Goal: Information Seeking & Learning: Compare options

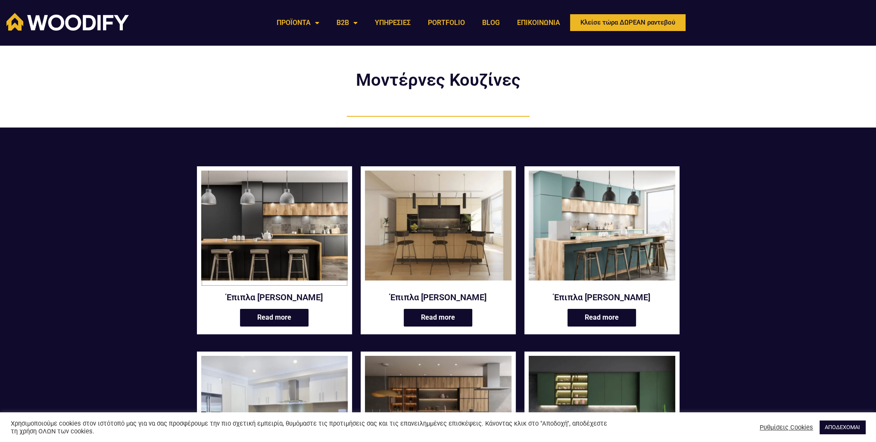
click at [302, 233] on img at bounding box center [274, 226] width 146 height 110
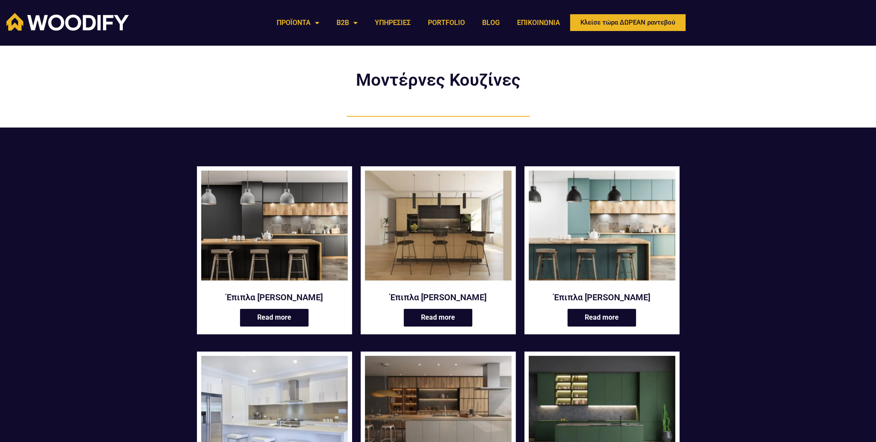
click at [613, 253] on img at bounding box center [602, 226] width 146 height 110
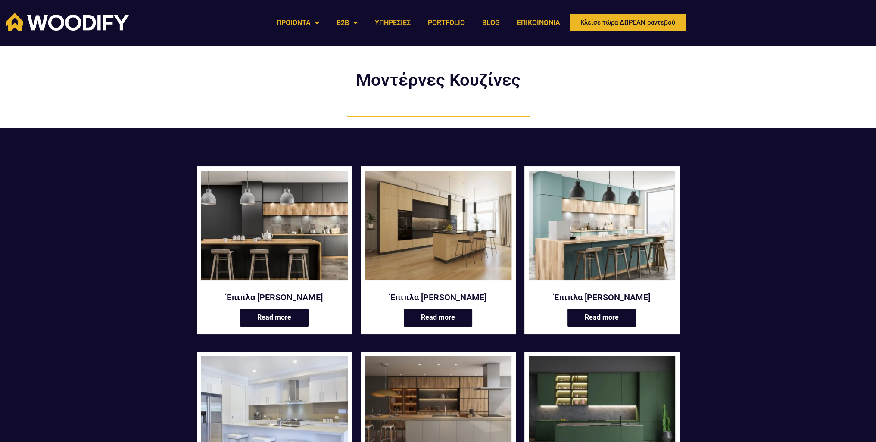
click at [429, 224] on img at bounding box center [438, 226] width 146 height 110
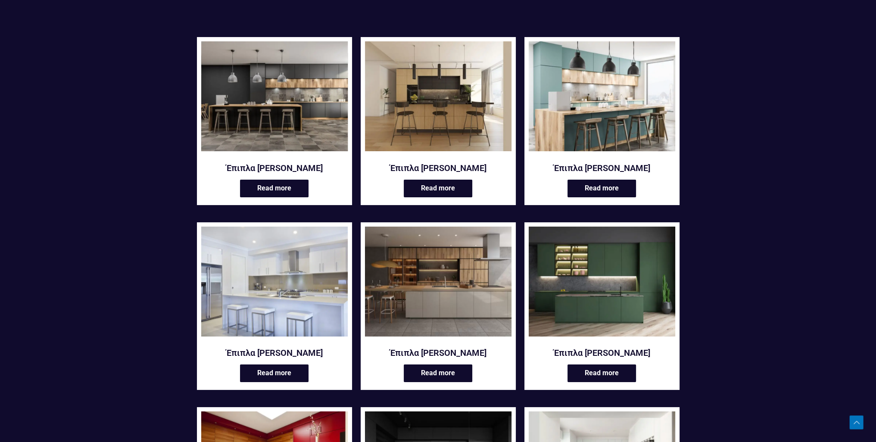
scroll to position [172, 0]
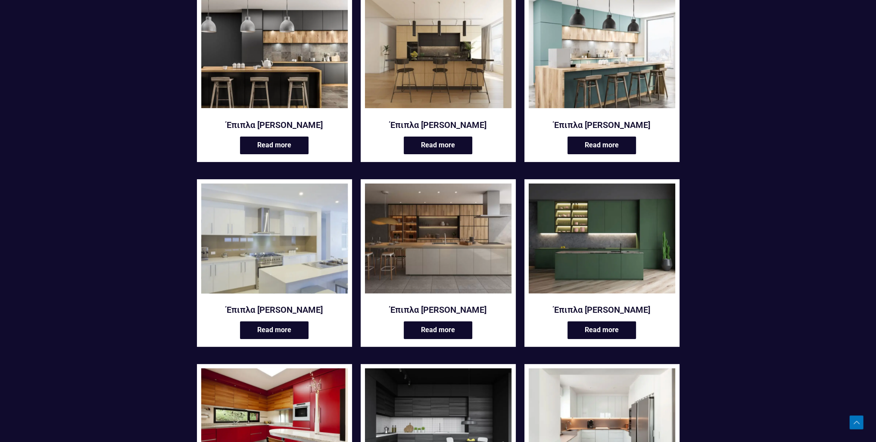
click at [296, 266] on img at bounding box center [274, 239] width 146 height 110
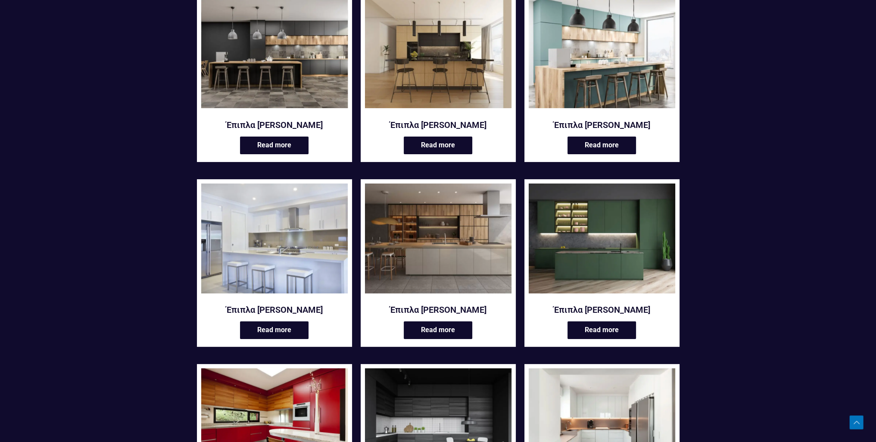
click at [262, 81] on img at bounding box center [274, 53] width 146 height 110
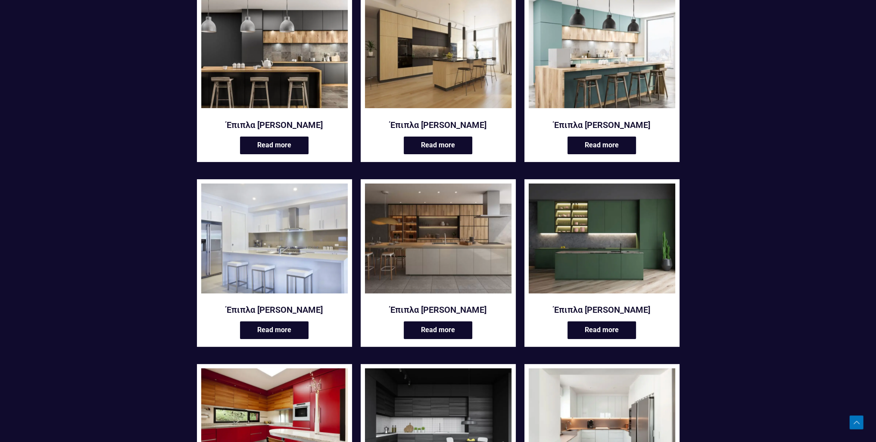
click at [471, 93] on img at bounding box center [438, 53] width 146 height 110
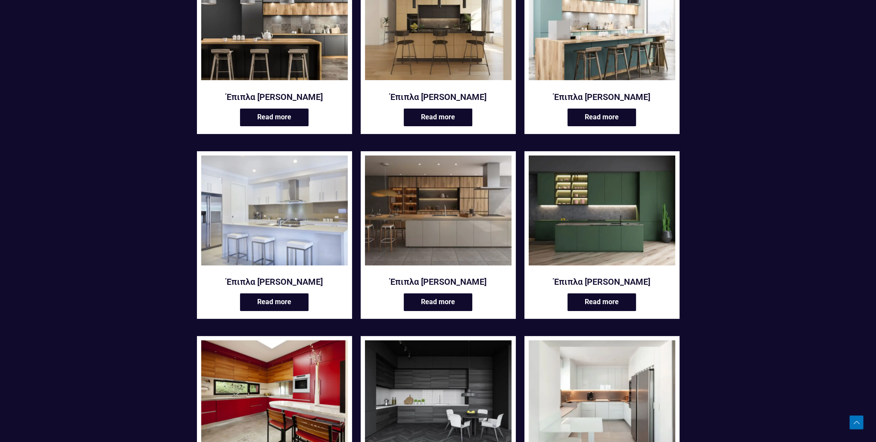
scroll to position [258, 0]
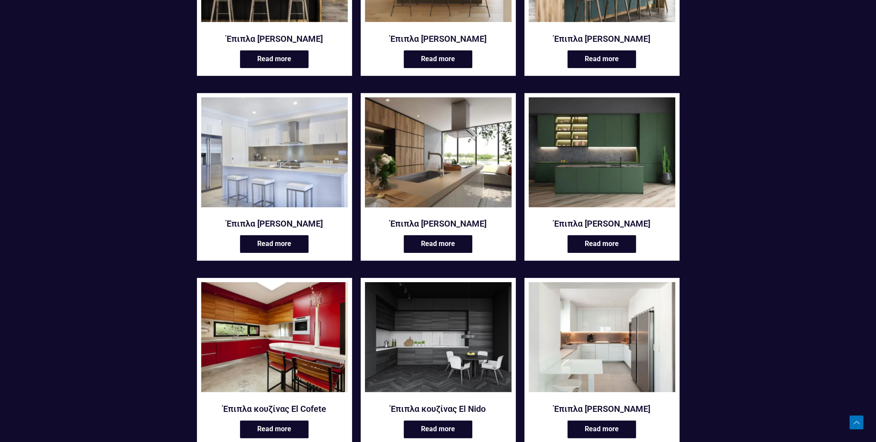
click at [429, 162] on img at bounding box center [438, 152] width 146 height 110
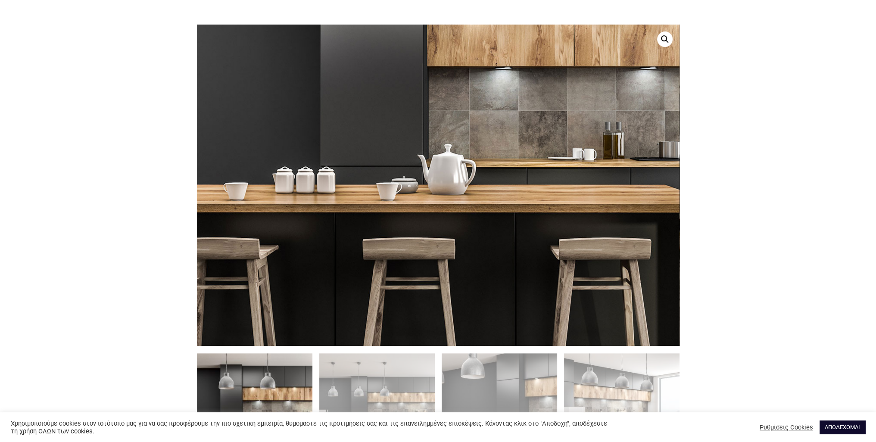
scroll to position [474, 0]
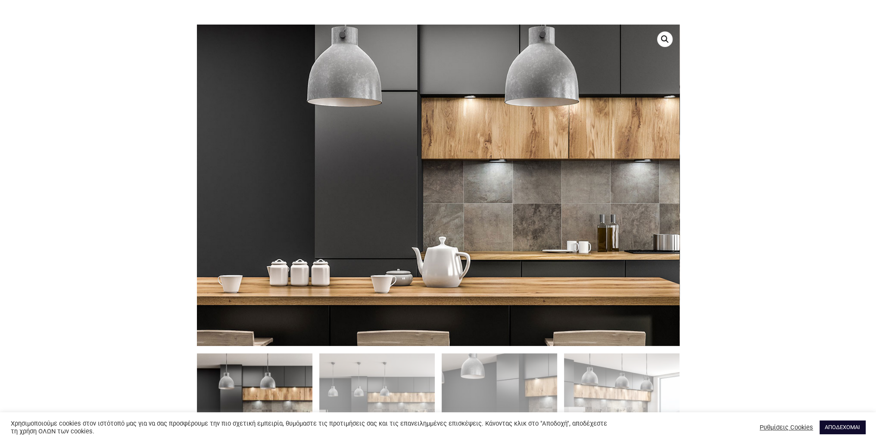
click at [380, 150] on img at bounding box center [478, 210] width 827 height 551
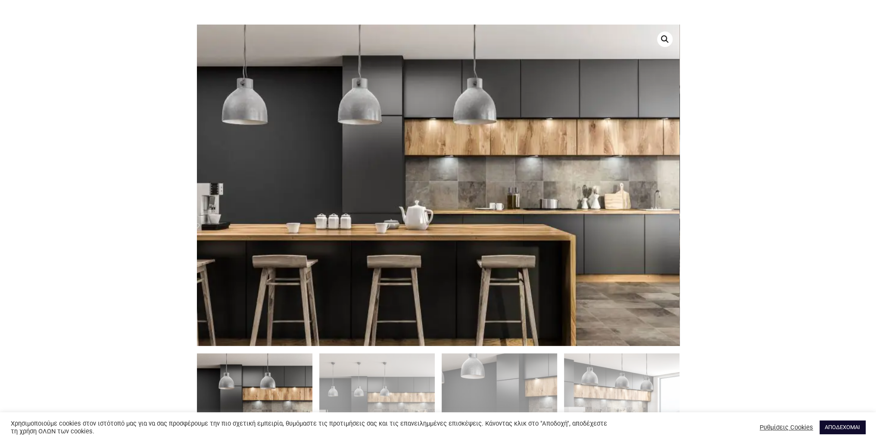
click at [668, 40] on link at bounding box center [665, 39] width 16 height 16
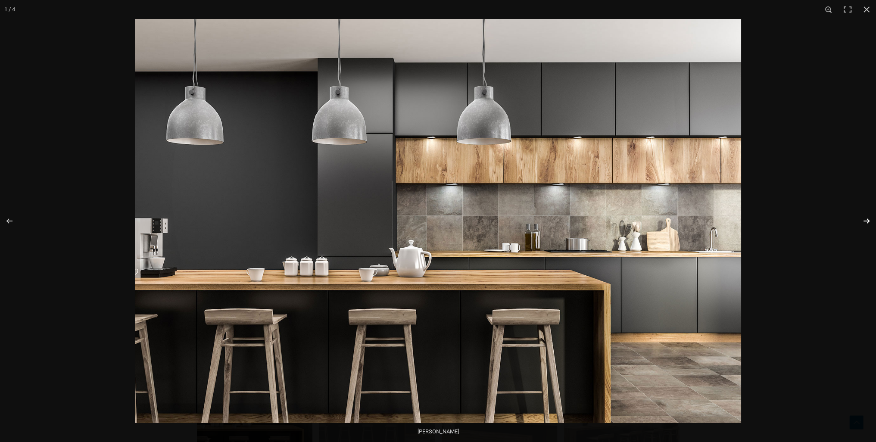
click at [866, 219] on button "Next (arrow right)" at bounding box center [861, 220] width 30 height 43
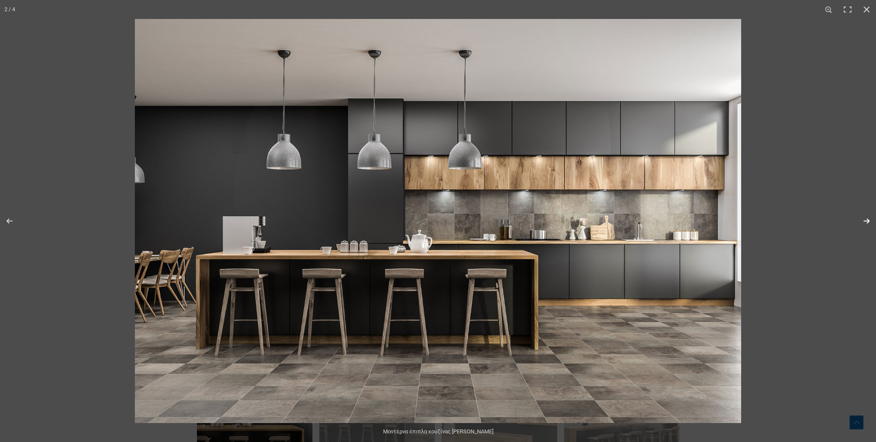
click at [863, 221] on button "Next (arrow right)" at bounding box center [861, 220] width 30 height 43
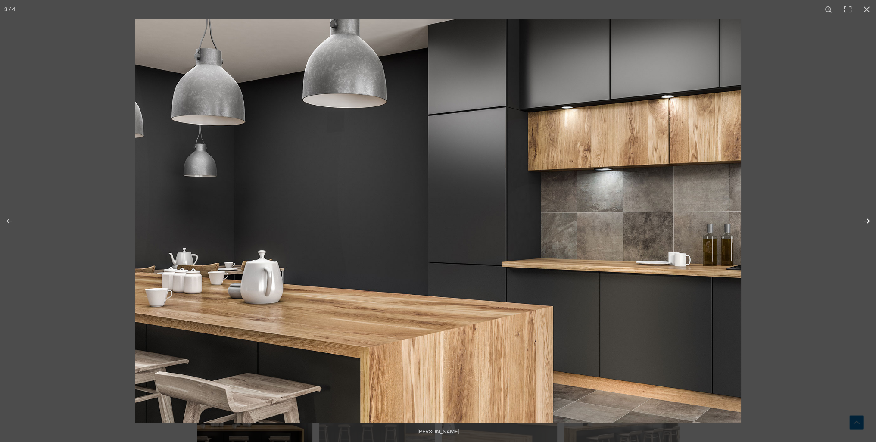
click at [863, 221] on button "Next (arrow right)" at bounding box center [861, 220] width 30 height 43
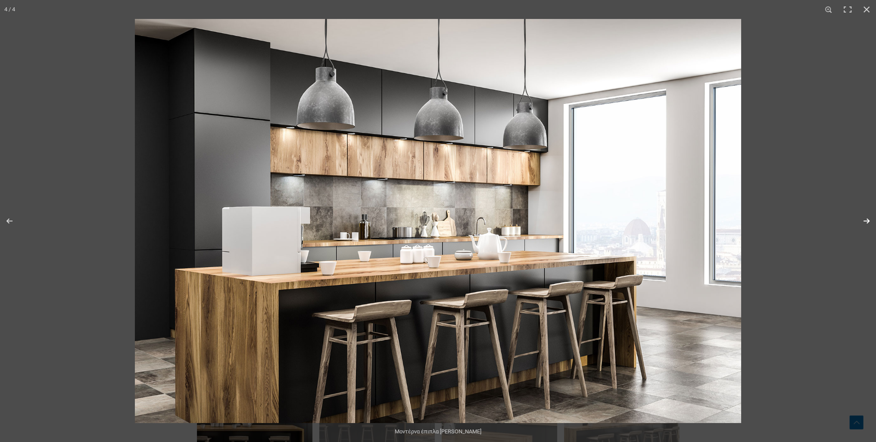
click at [862, 221] on button "Next (arrow right)" at bounding box center [861, 220] width 30 height 43
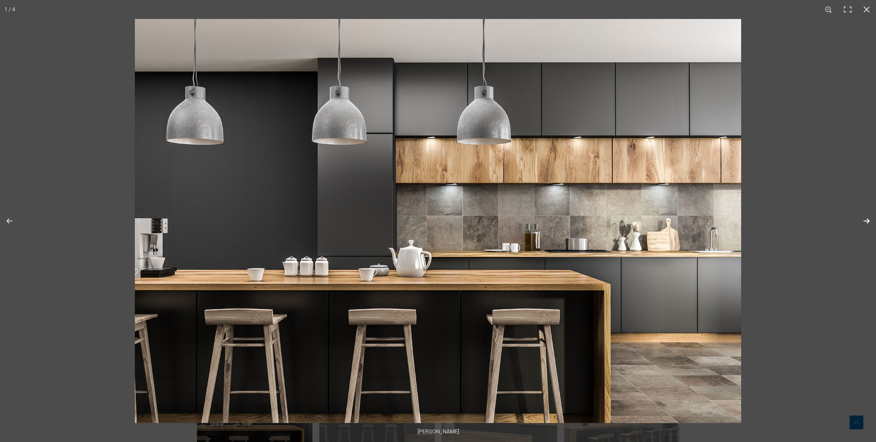
click at [858, 221] on button "Next (arrow right)" at bounding box center [861, 220] width 30 height 43
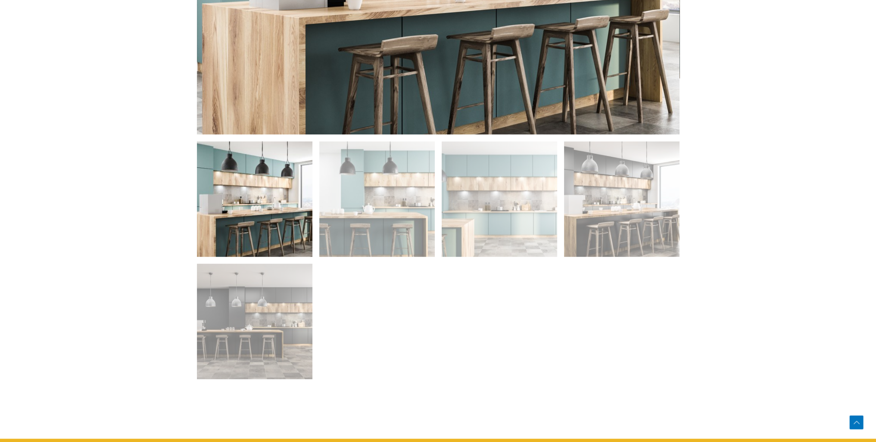
scroll to position [862, 0]
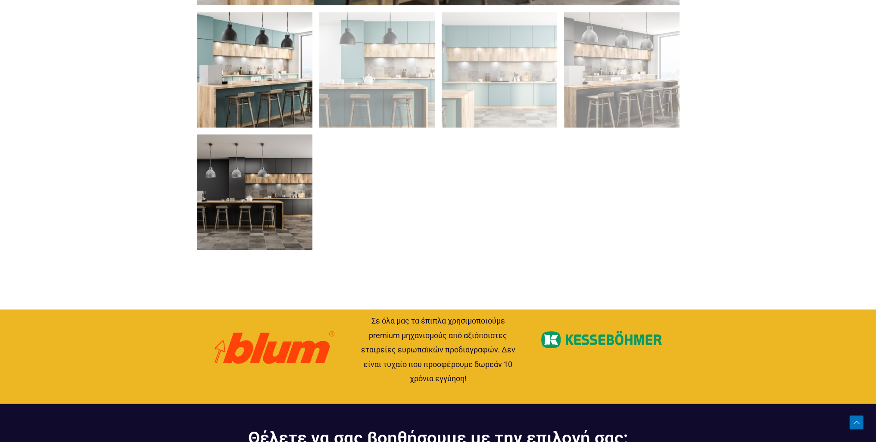
click at [281, 192] on img at bounding box center [254, 191] width 115 height 115
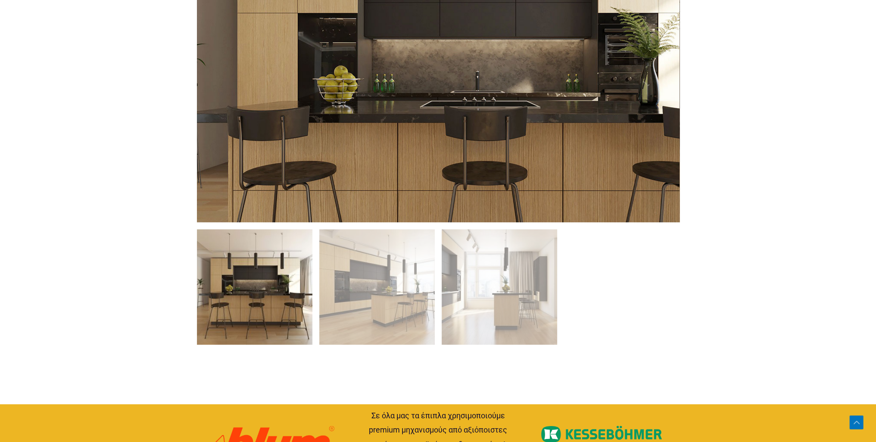
scroll to position [646, 0]
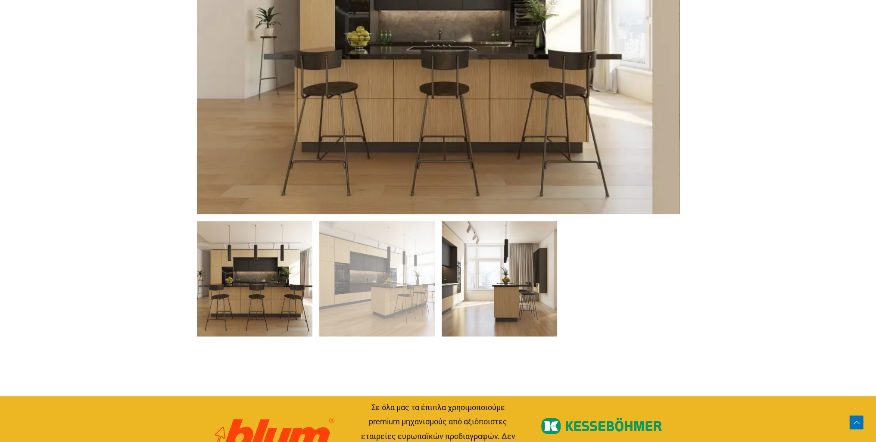
click at [507, 252] on img at bounding box center [499, 278] width 115 height 115
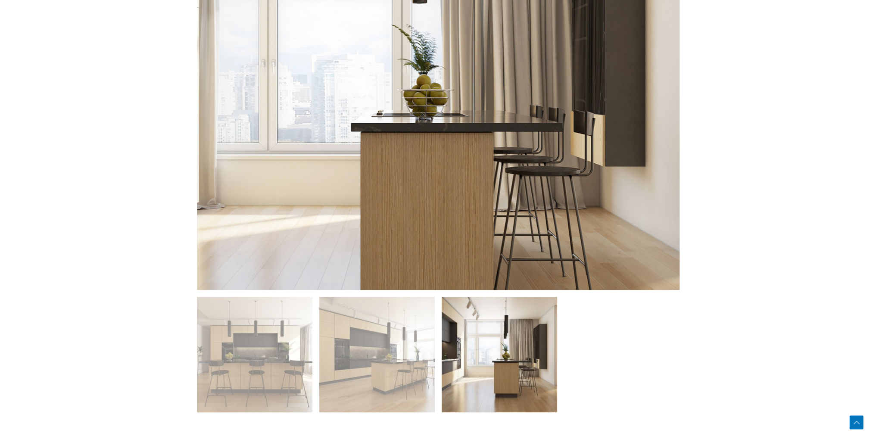
scroll to position [689, 0]
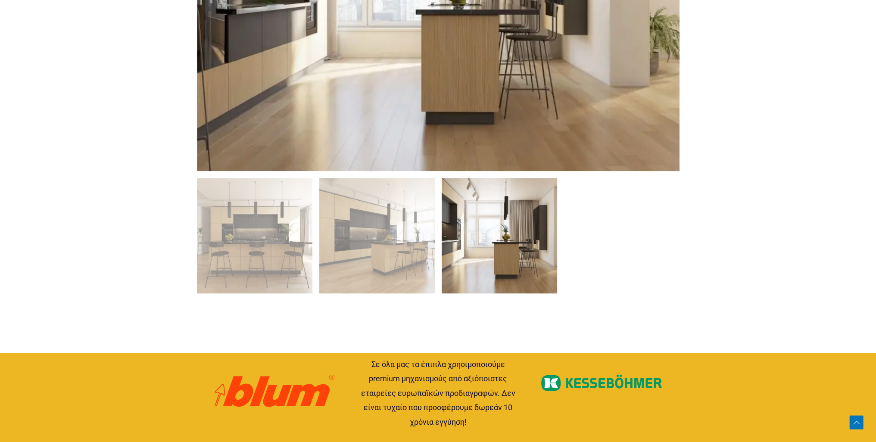
click at [507, 259] on img at bounding box center [499, 235] width 115 height 115
click at [472, 252] on img at bounding box center [499, 235] width 115 height 115
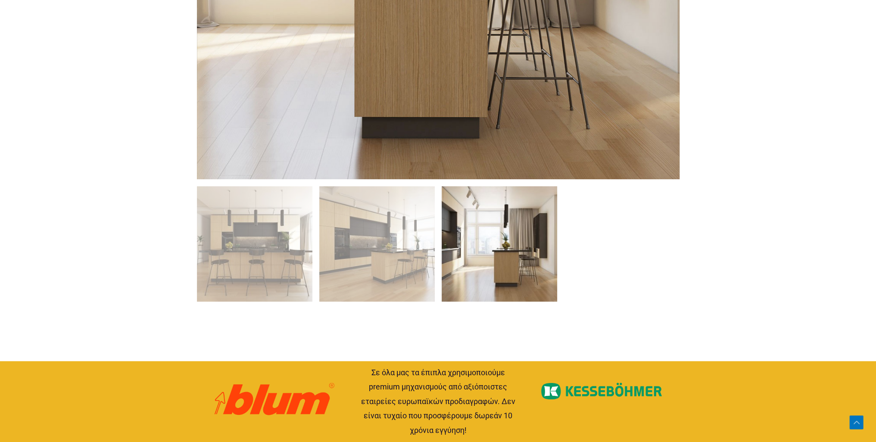
scroll to position [603, 0]
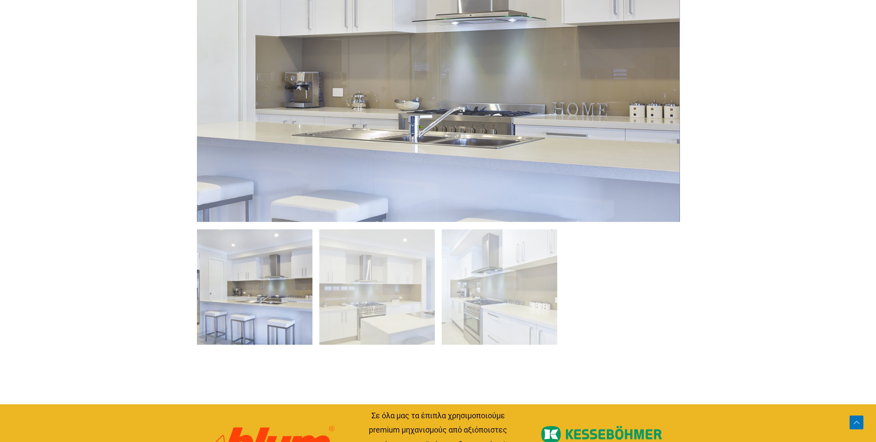
scroll to position [603, 0]
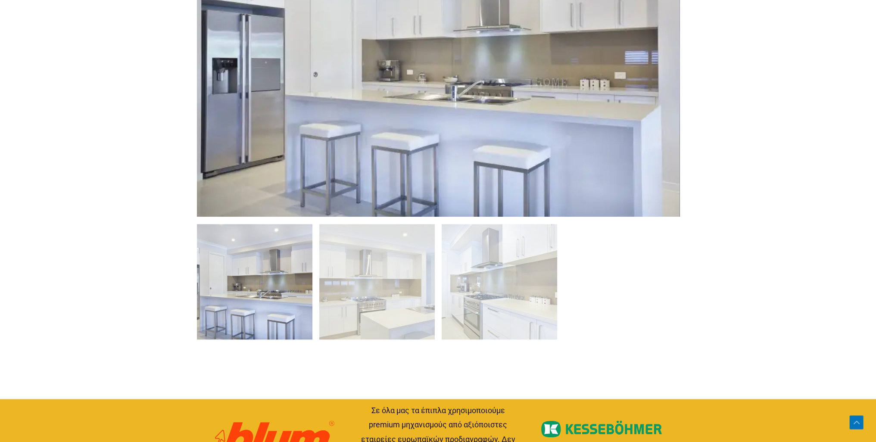
click at [265, 306] on img at bounding box center [254, 281] width 115 height 115
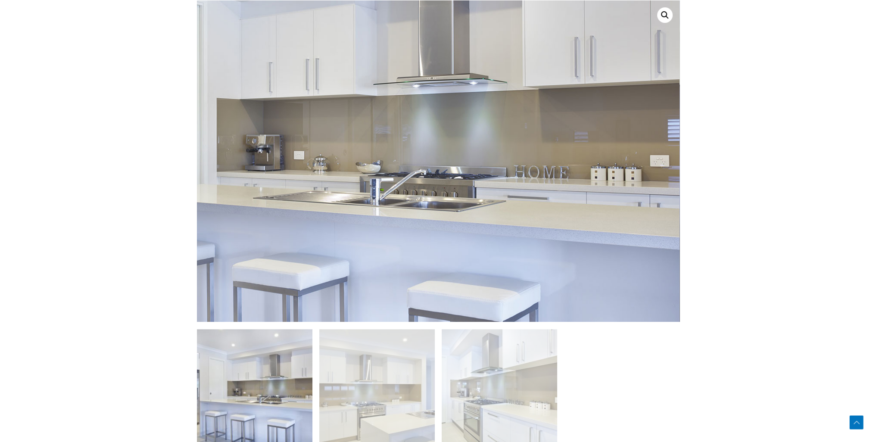
scroll to position [474, 0]
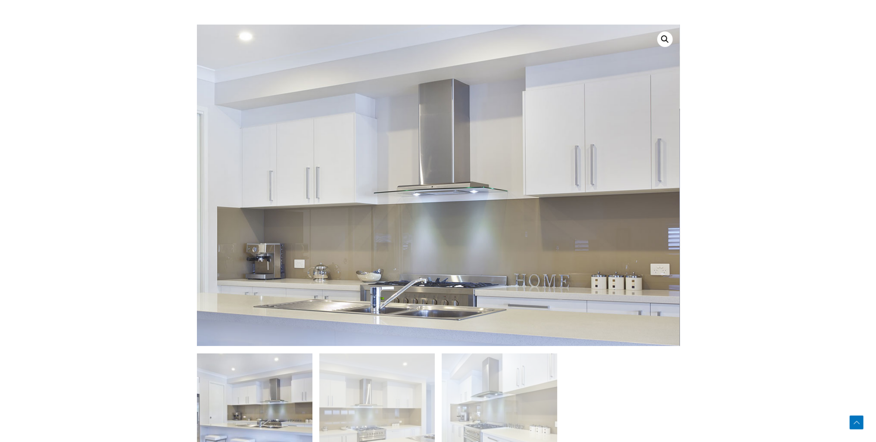
drag, startPoint x: 563, startPoint y: 114, endPoint x: 563, endPoint y: 120, distance: 6.0
click at [563, 115] on img at bounding box center [348, 235] width 827 height 551
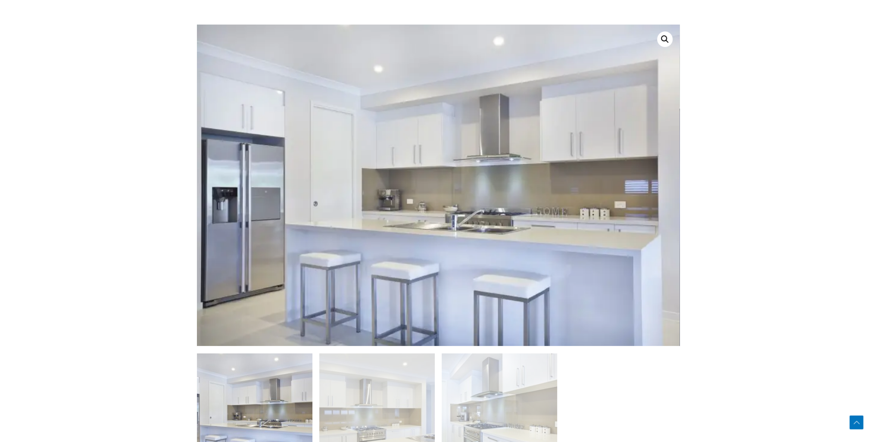
click at [664, 39] on link at bounding box center [665, 39] width 16 height 16
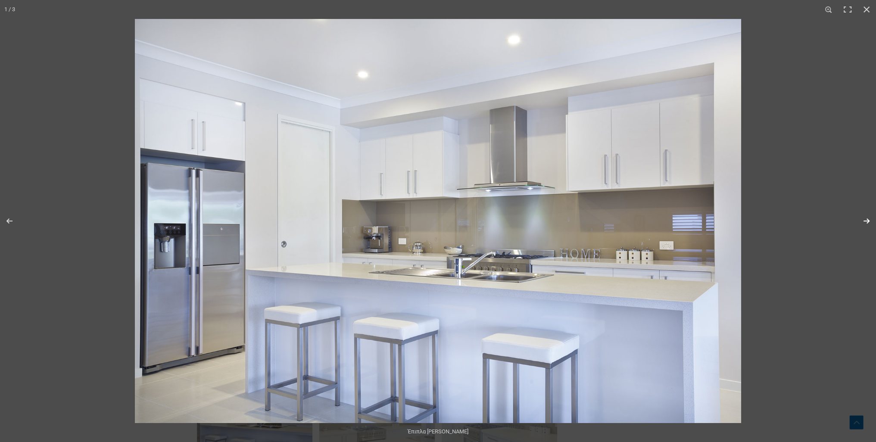
click at [865, 221] on button "Next (arrow right)" at bounding box center [861, 220] width 30 height 43
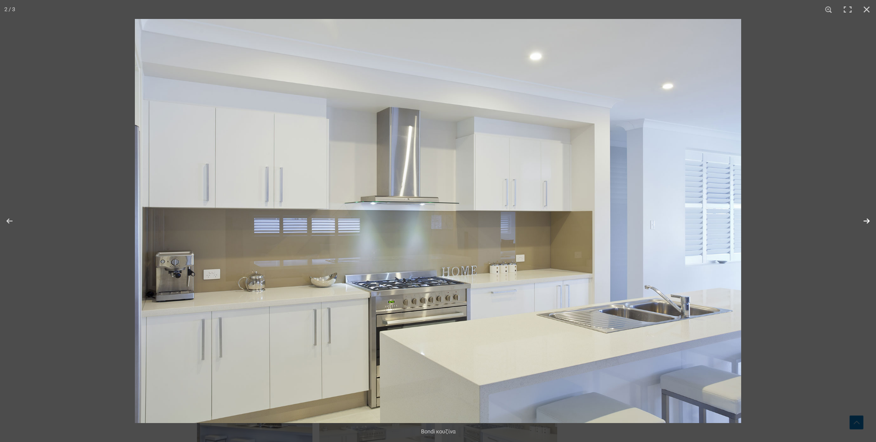
click at [865, 221] on button "Next (arrow right)" at bounding box center [861, 220] width 30 height 43
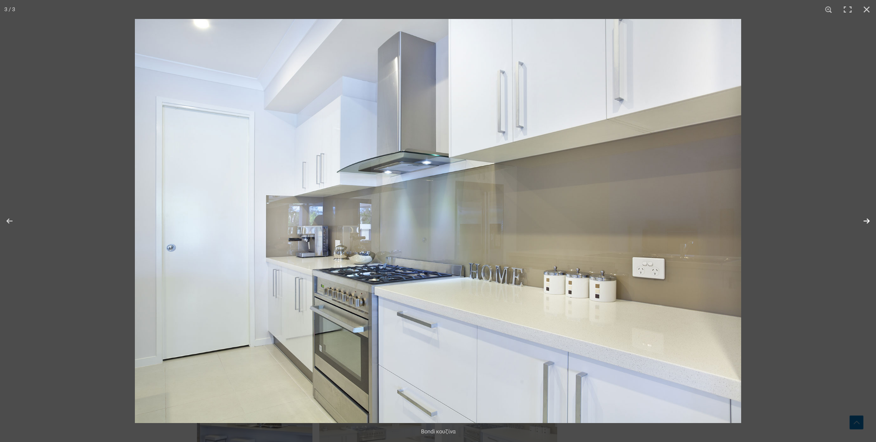
click at [865, 220] on button "Next (arrow right)" at bounding box center [861, 220] width 30 height 43
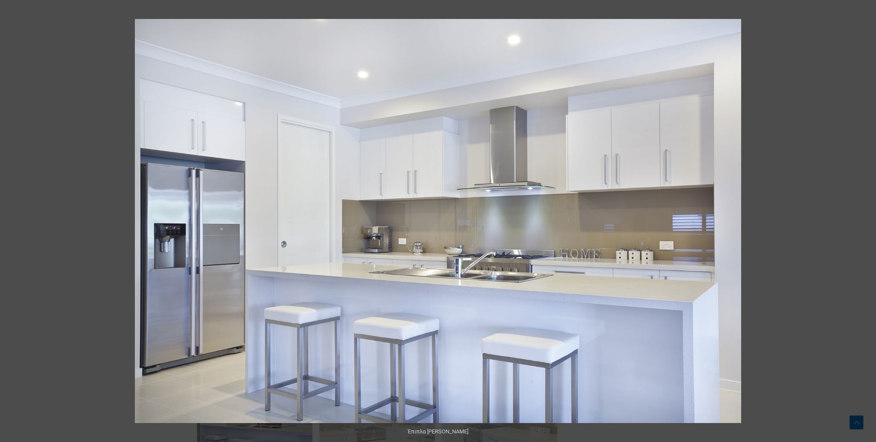
click at [865, 220] on button "Next (arrow right)" at bounding box center [861, 220] width 30 height 43
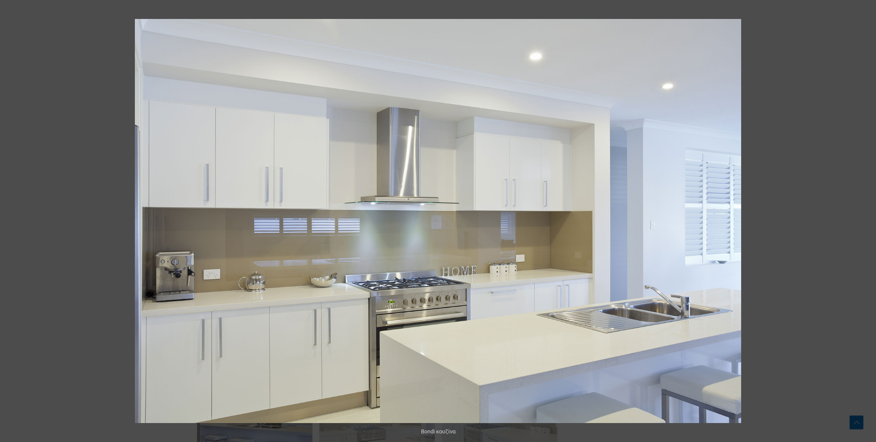
click at [865, 220] on button "Next (arrow right)" at bounding box center [861, 220] width 30 height 43
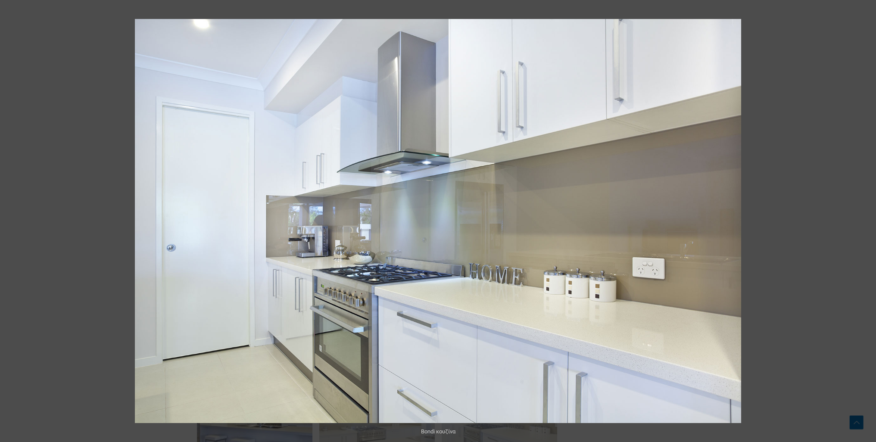
click at [865, 220] on button "Next (arrow right)" at bounding box center [861, 220] width 30 height 43
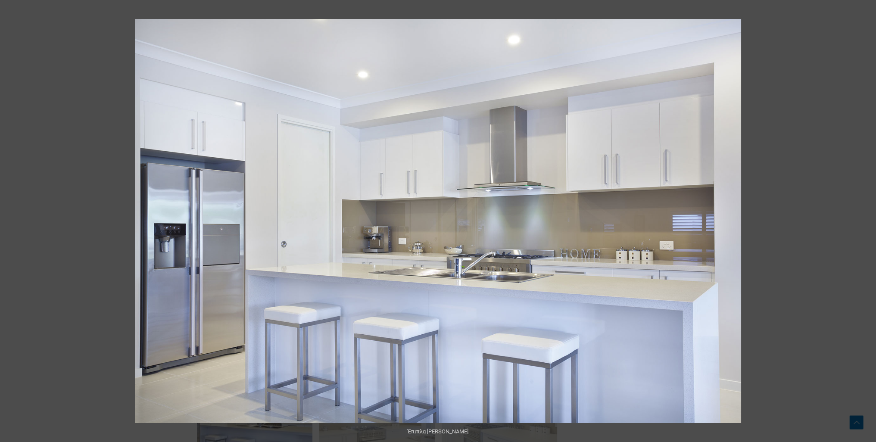
click at [865, 220] on button "Next (arrow right)" at bounding box center [861, 220] width 30 height 43
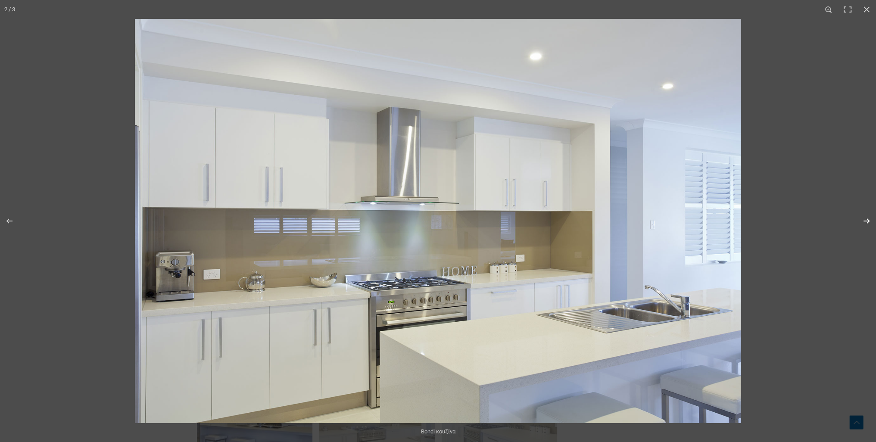
click at [865, 219] on button "Next (arrow right)" at bounding box center [861, 220] width 30 height 43
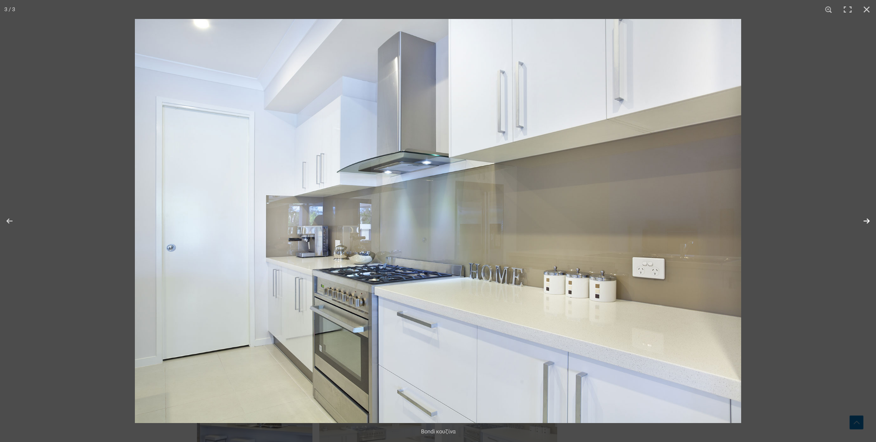
click at [865, 219] on button "Next (arrow right)" at bounding box center [861, 220] width 30 height 43
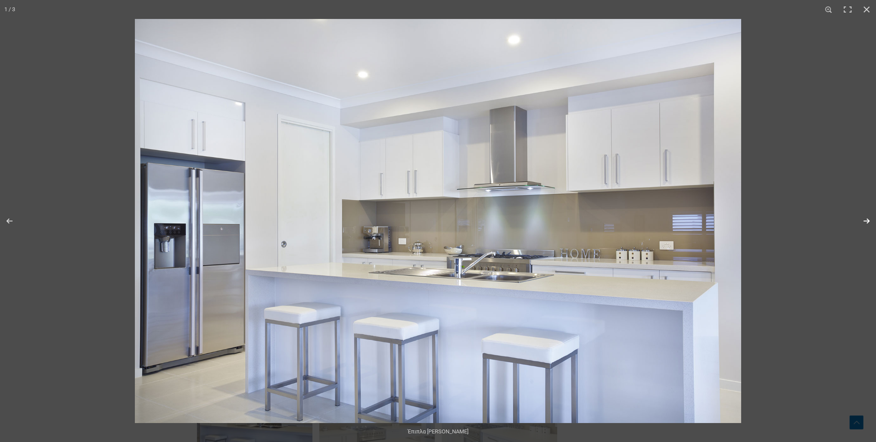
click at [865, 219] on button "Next (arrow right)" at bounding box center [861, 220] width 30 height 43
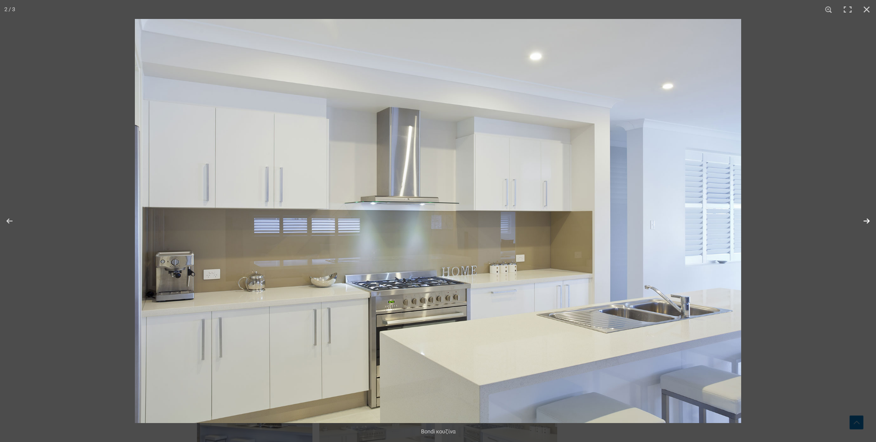
click at [865, 219] on button "Next (arrow right)" at bounding box center [861, 220] width 30 height 43
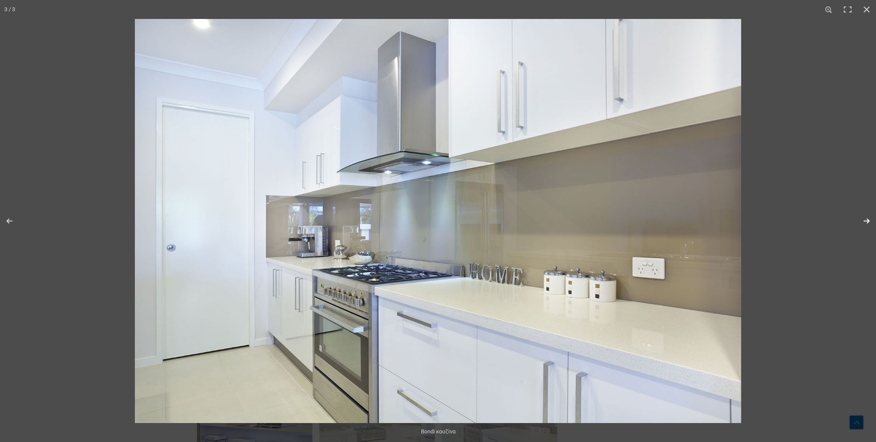
click at [865, 219] on button "Next (arrow right)" at bounding box center [861, 220] width 30 height 43
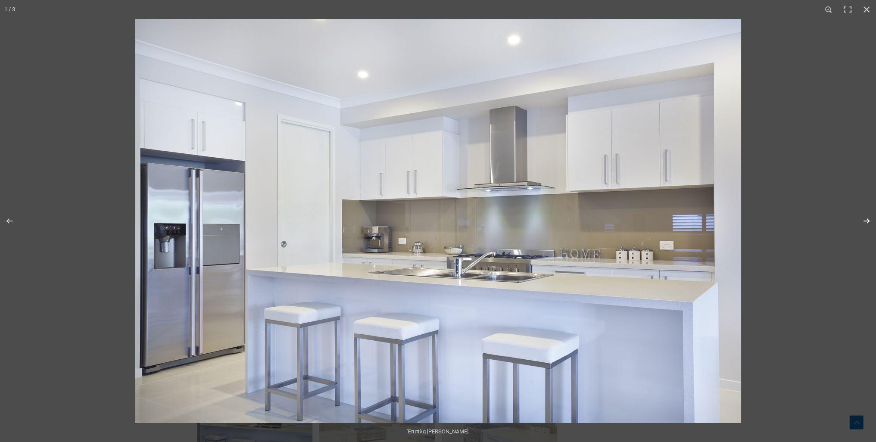
click at [865, 219] on button "Next (arrow right)" at bounding box center [861, 220] width 30 height 43
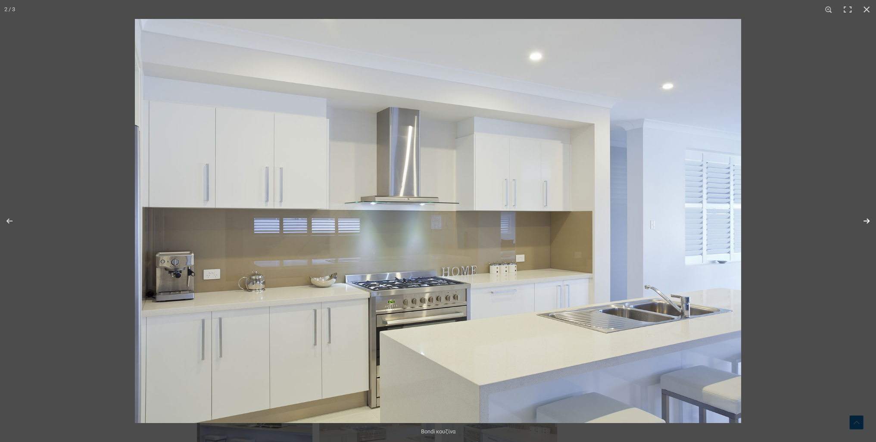
click at [865, 219] on button "Next (arrow right)" at bounding box center [861, 220] width 30 height 43
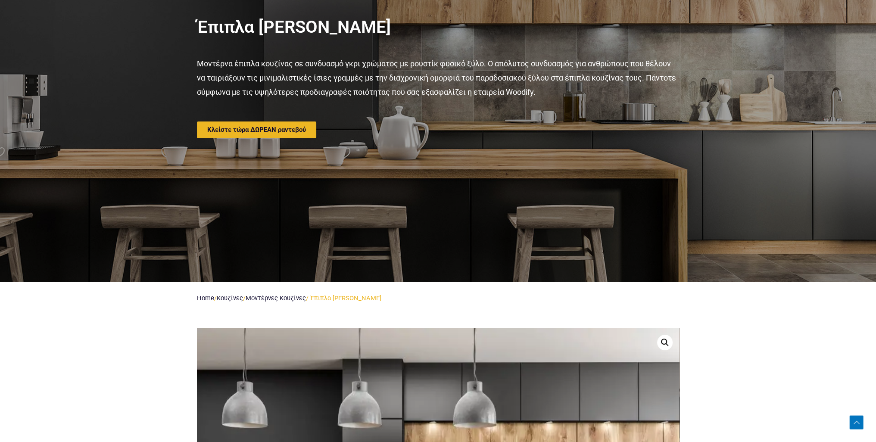
scroll to position [172, 0]
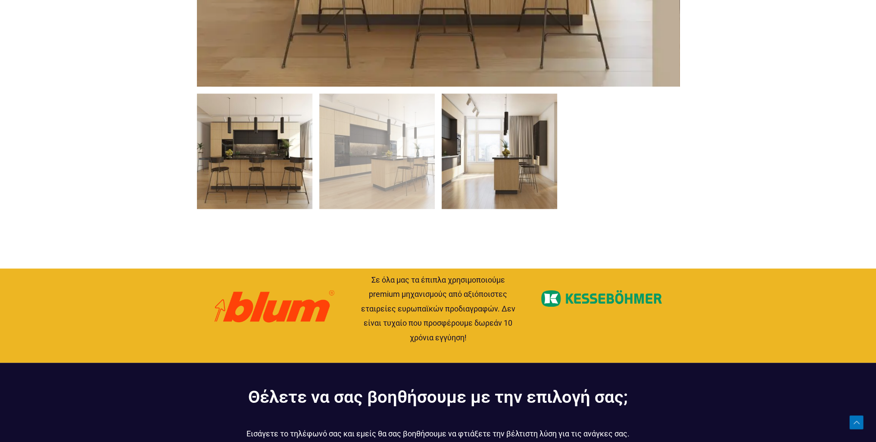
scroll to position [775, 0]
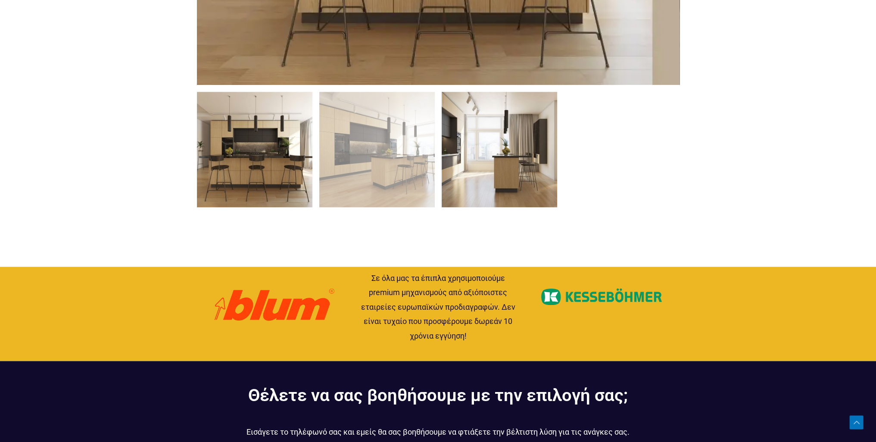
click at [513, 160] on img at bounding box center [499, 149] width 115 height 115
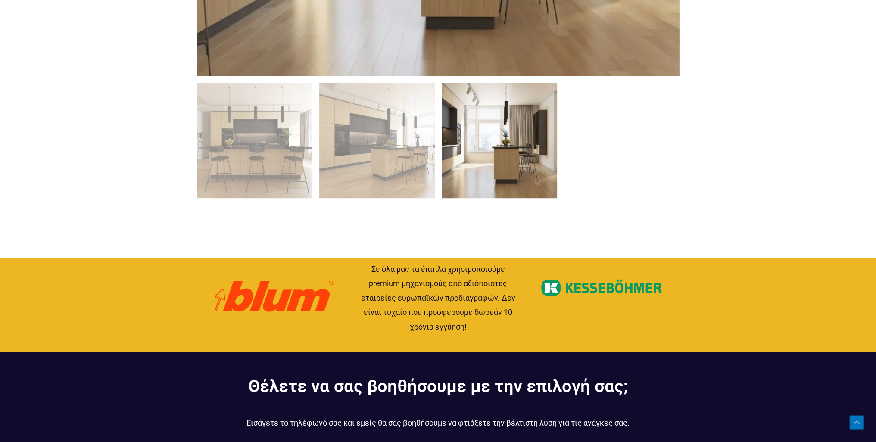
scroll to position [732, 0]
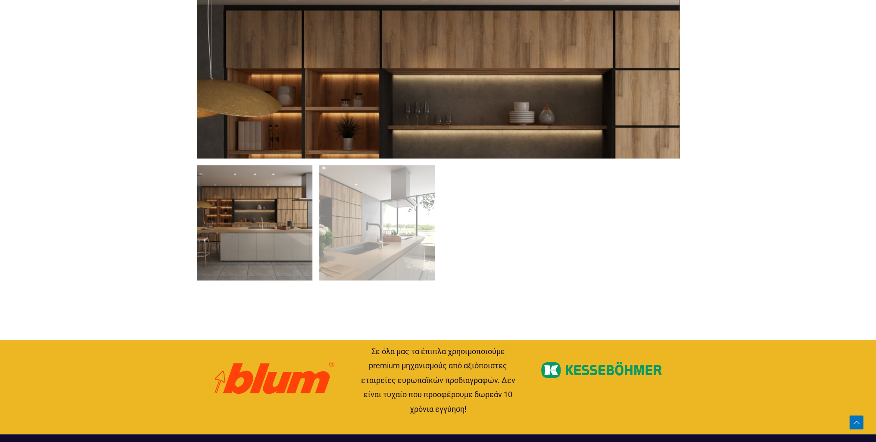
scroll to position [603, 0]
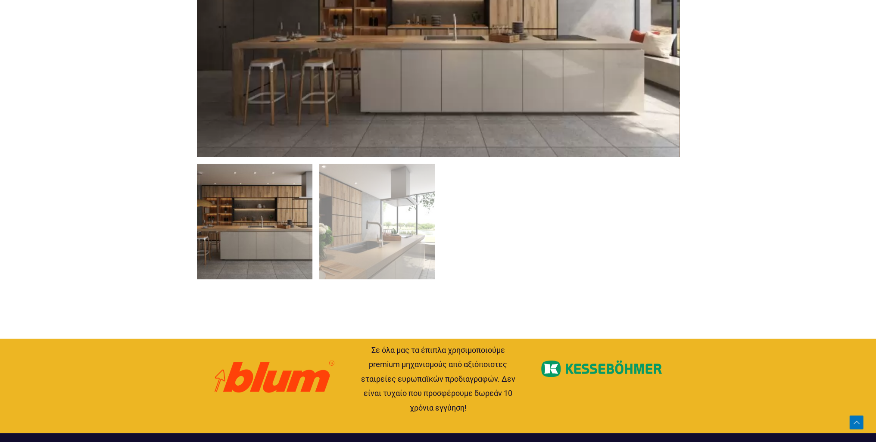
click at [296, 211] on img at bounding box center [254, 221] width 115 height 115
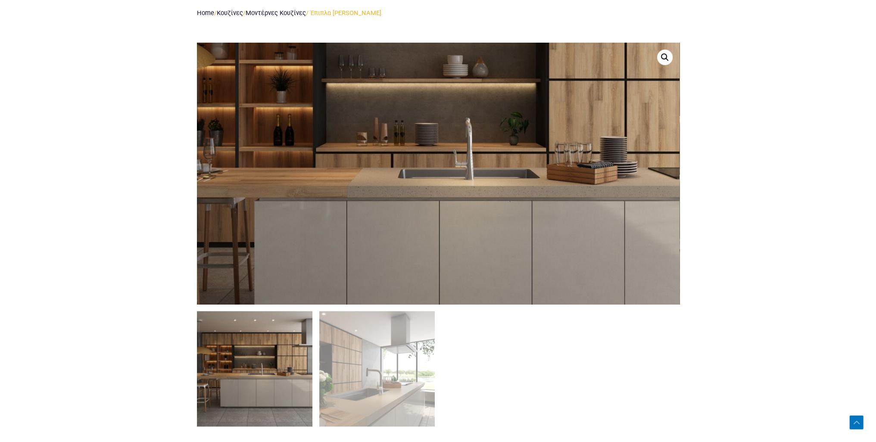
scroll to position [388, 0]
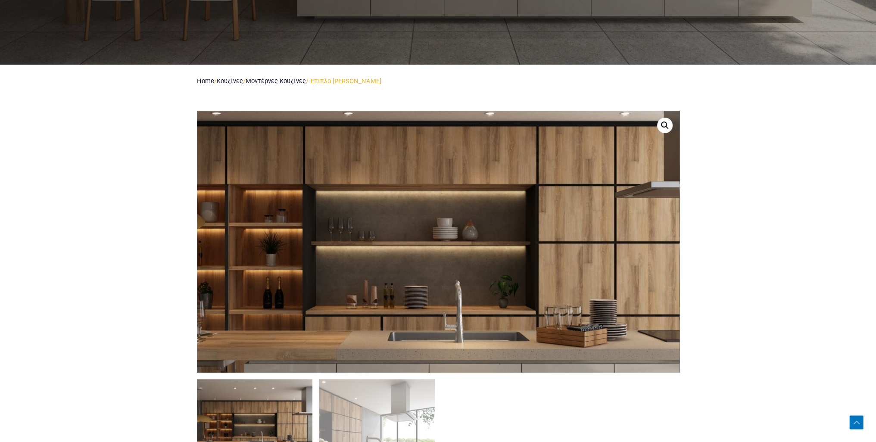
click at [451, 188] on img at bounding box center [421, 310] width 1103 height 598
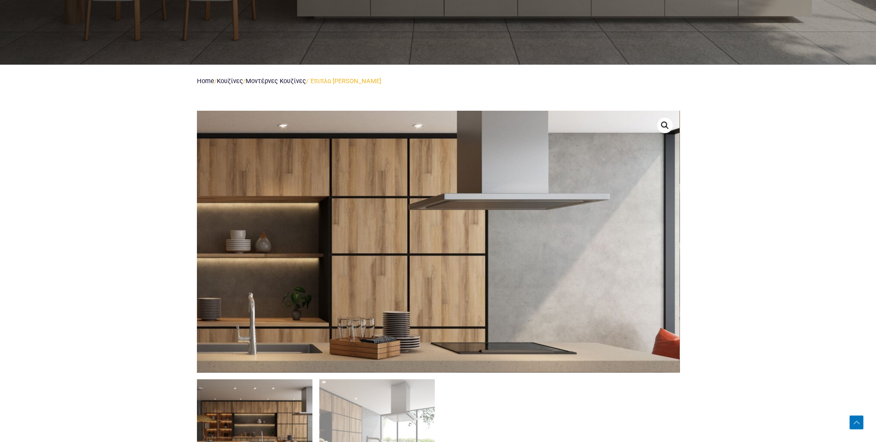
click at [612, 179] on img at bounding box center [214, 322] width 1103 height 598
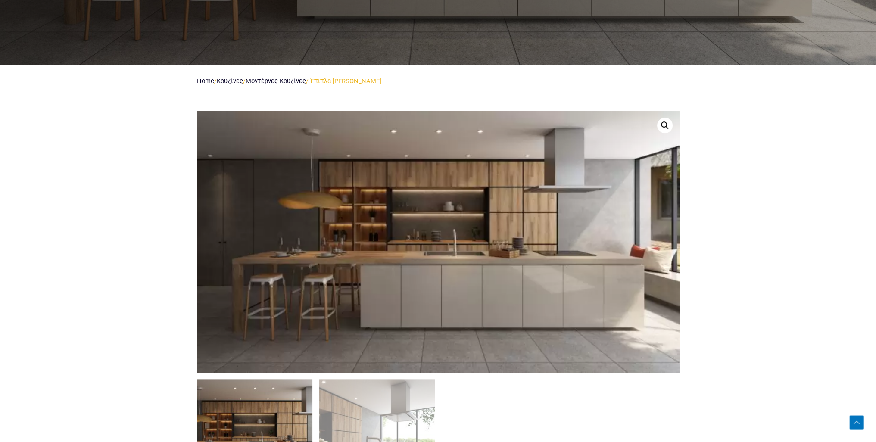
click at [667, 124] on link at bounding box center [665, 126] width 16 height 16
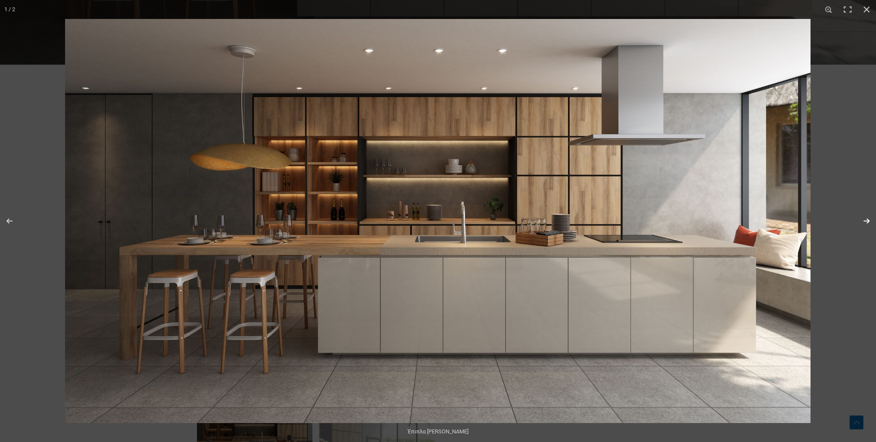
click at [865, 221] on button "Next (arrow right)" at bounding box center [861, 220] width 30 height 43
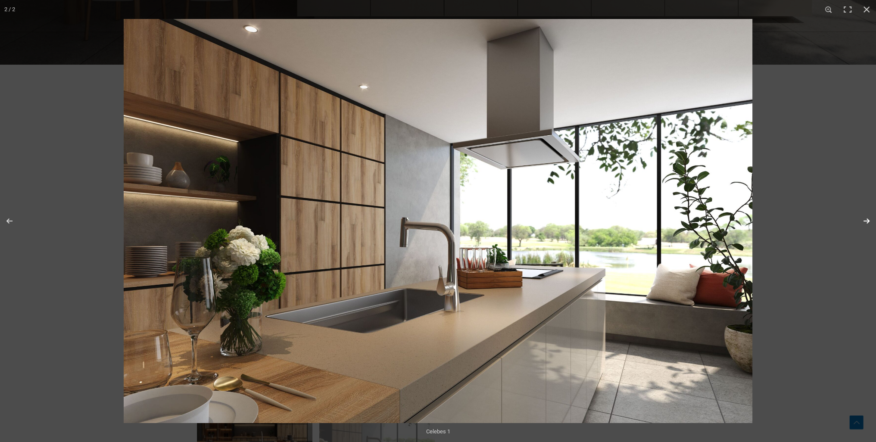
click at [867, 220] on button "Next (arrow right)" at bounding box center [861, 220] width 30 height 43
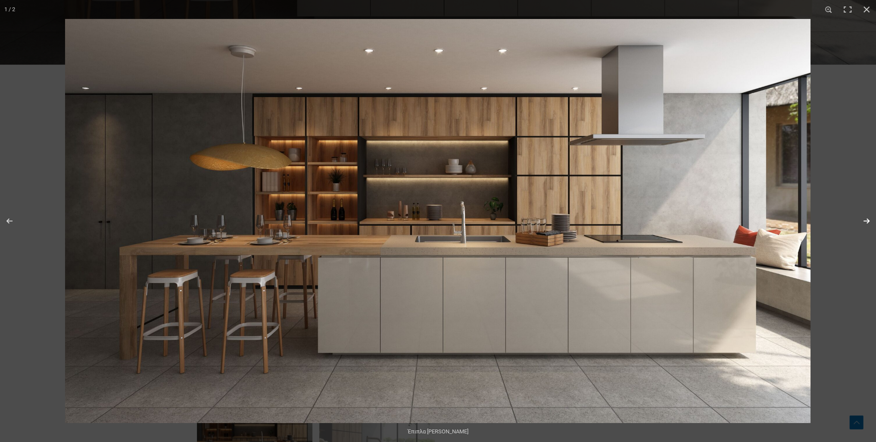
click at [867, 220] on button "Next (arrow right)" at bounding box center [861, 220] width 30 height 43
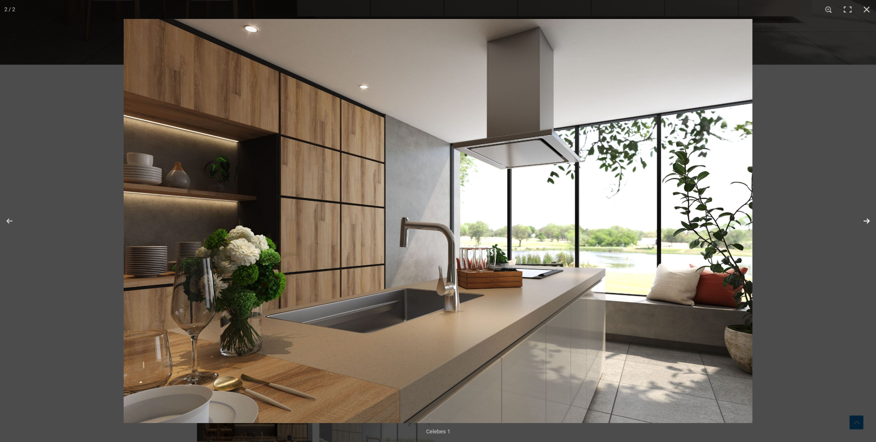
click at [867, 220] on button "Next (arrow right)" at bounding box center [861, 220] width 30 height 43
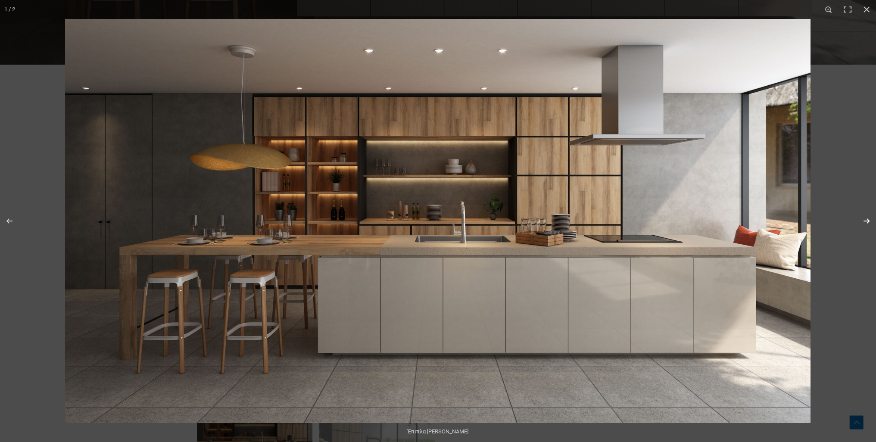
click at [866, 219] on button "Next (arrow right)" at bounding box center [861, 220] width 30 height 43
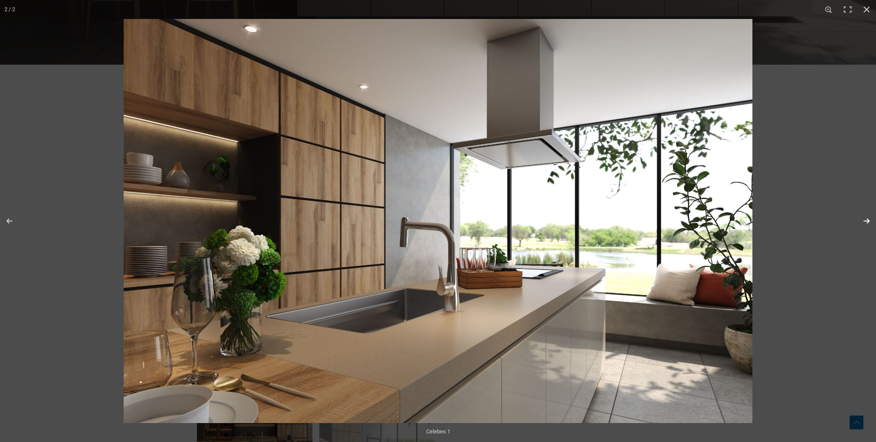
click at [866, 219] on button "Next (arrow right)" at bounding box center [861, 220] width 30 height 43
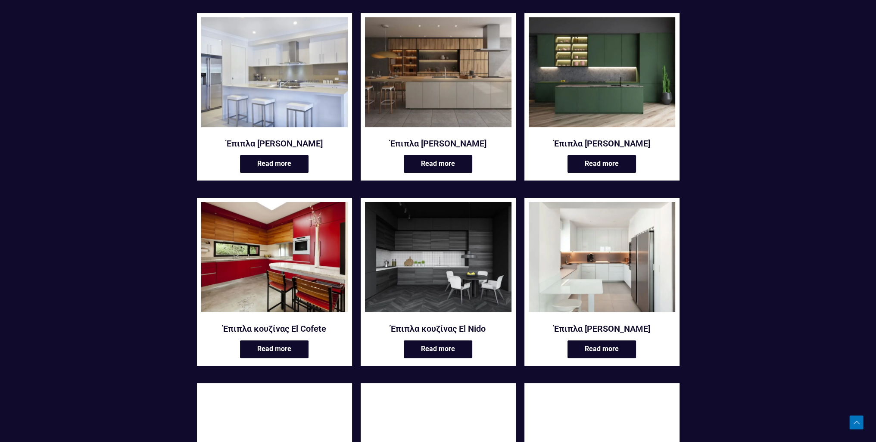
scroll to position [345, 0]
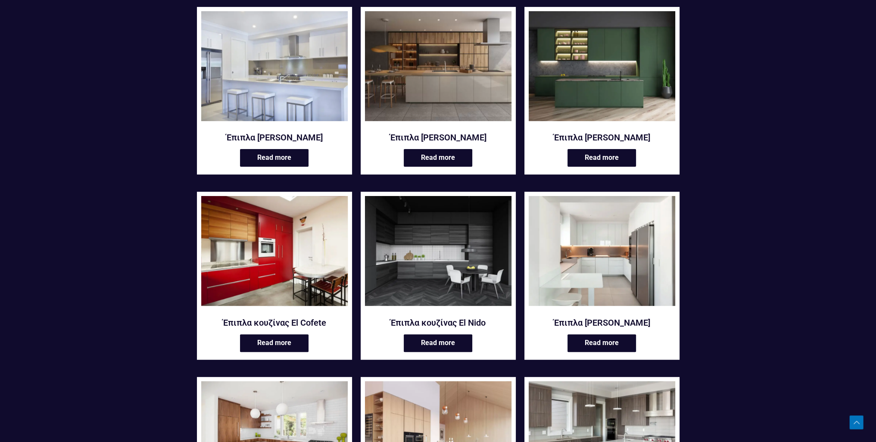
click at [319, 259] on img at bounding box center [274, 251] width 146 height 110
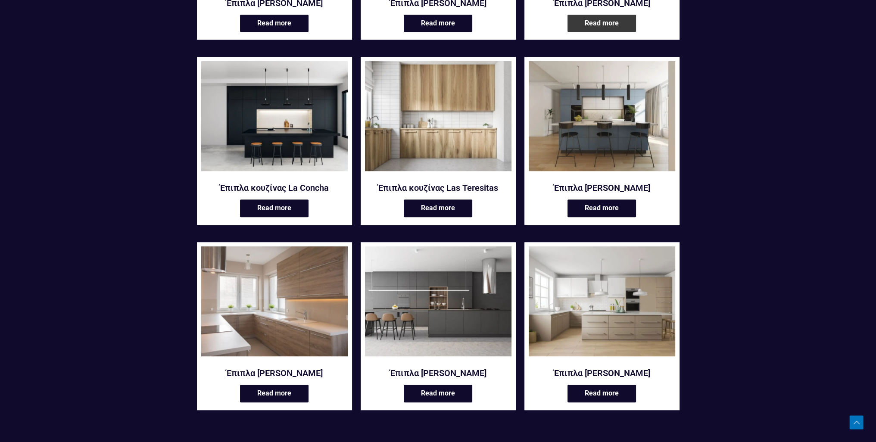
scroll to position [905, 0]
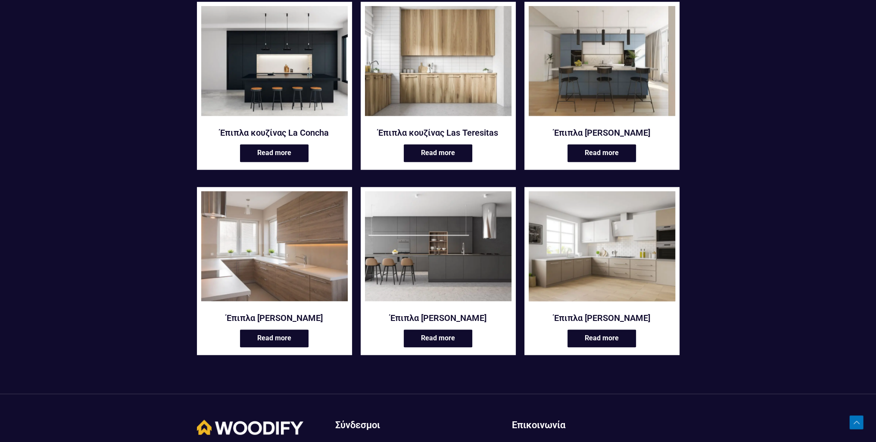
click at [557, 247] on img at bounding box center [602, 246] width 146 height 110
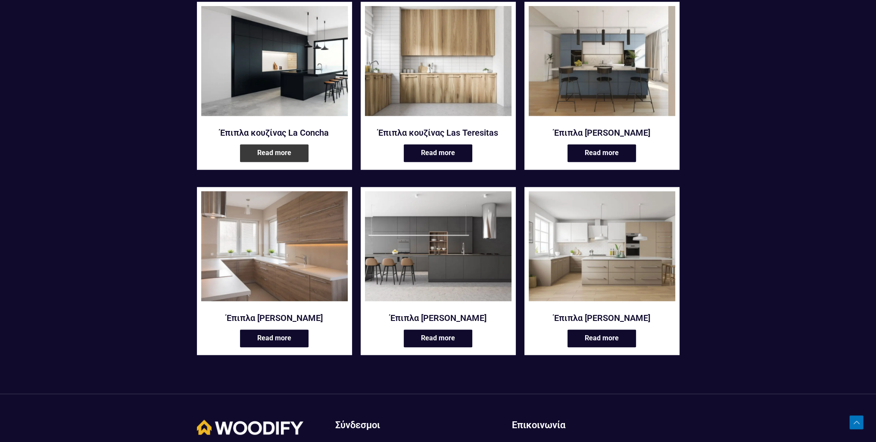
scroll to position [948, 0]
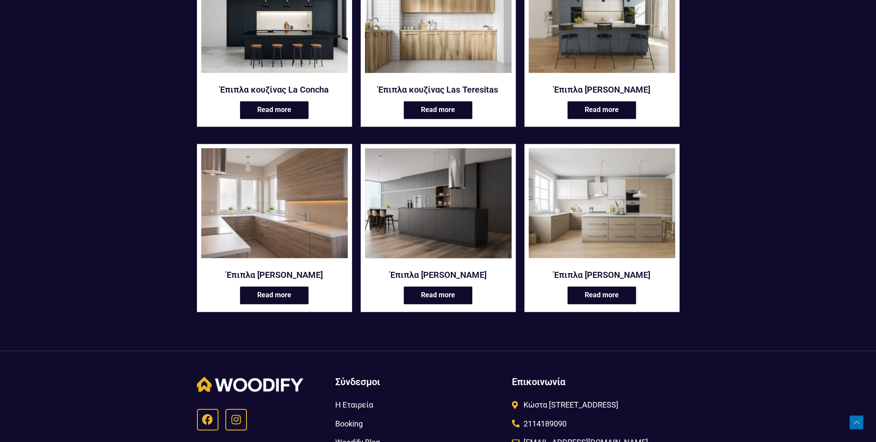
click at [402, 215] on img at bounding box center [438, 203] width 146 height 110
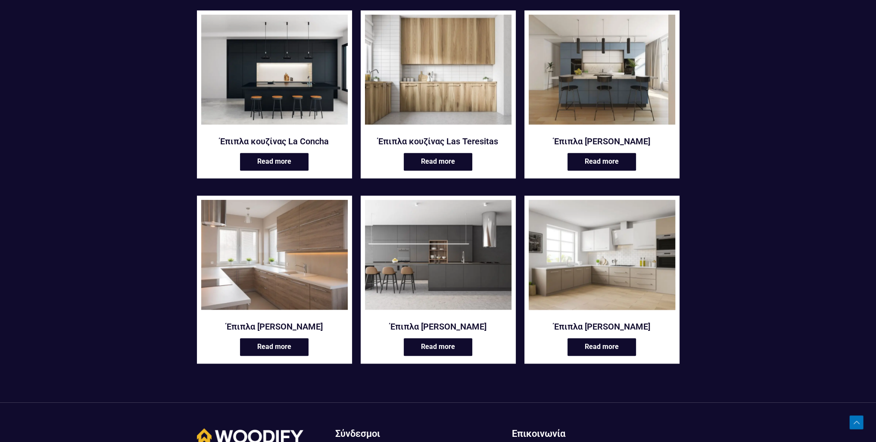
scroll to position [889, 0]
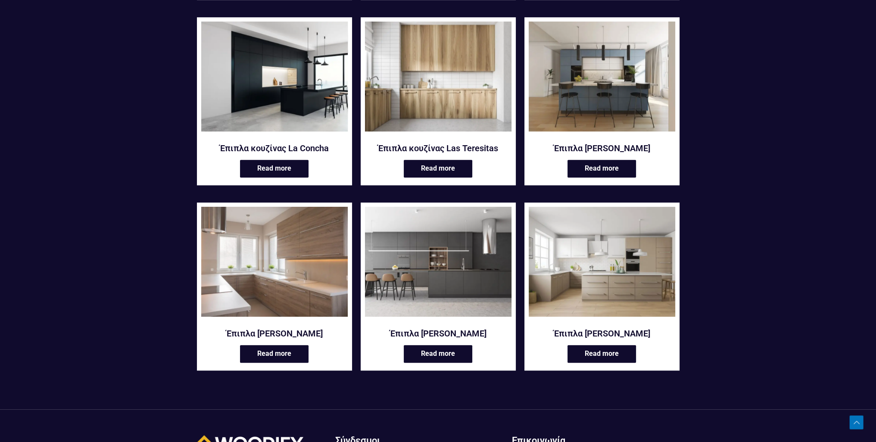
click at [308, 103] on img at bounding box center [274, 77] width 146 height 110
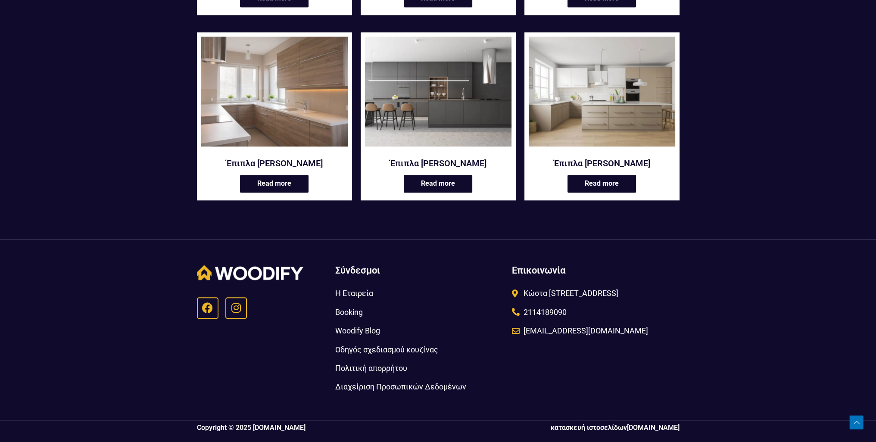
scroll to position [1061, 0]
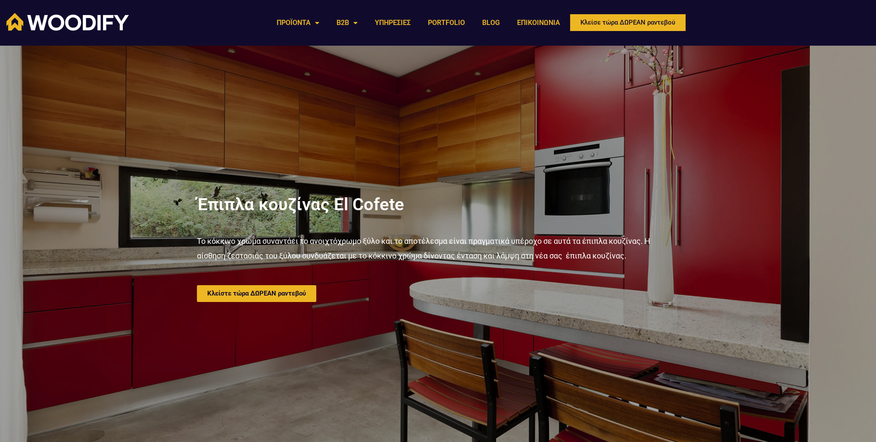
click at [381, 205] on h2 "Έπιπλα κουζίνας El Cofete" at bounding box center [438, 204] width 482 height 17
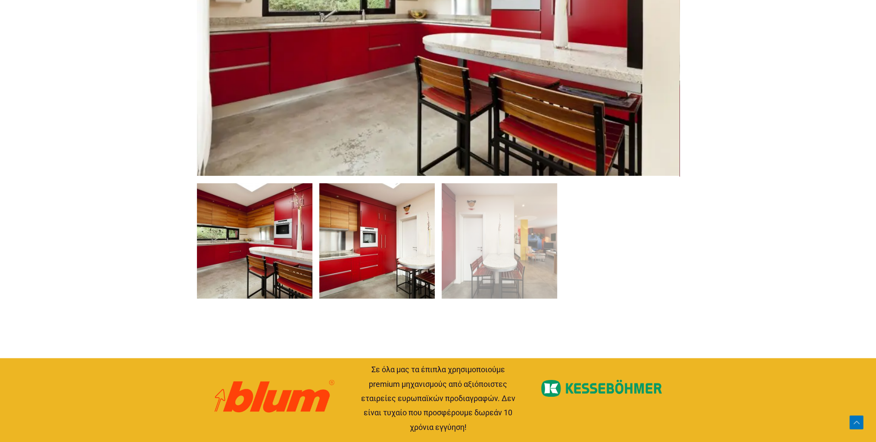
scroll to position [560, 0]
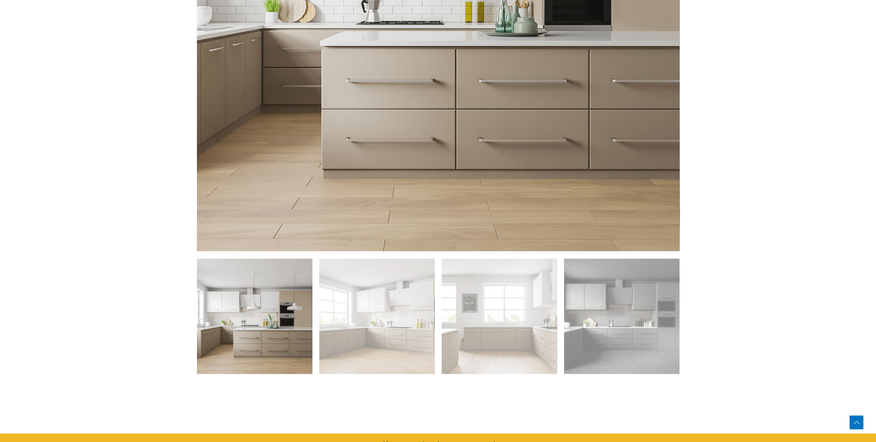
scroll to position [560, 0]
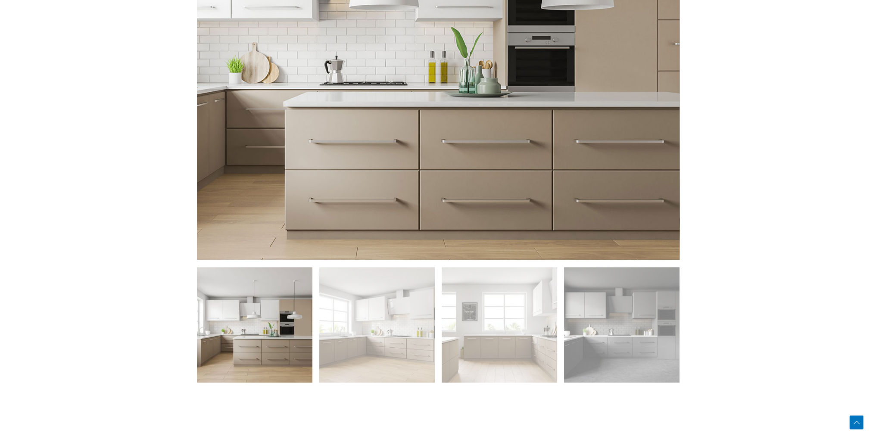
click at [510, 184] on img at bounding box center [386, 39] width 827 height 551
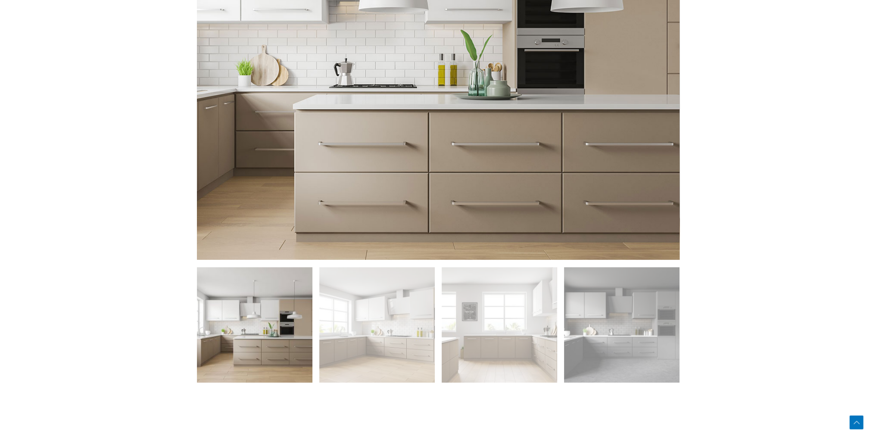
click at [496, 180] on img at bounding box center [396, 41] width 827 height 551
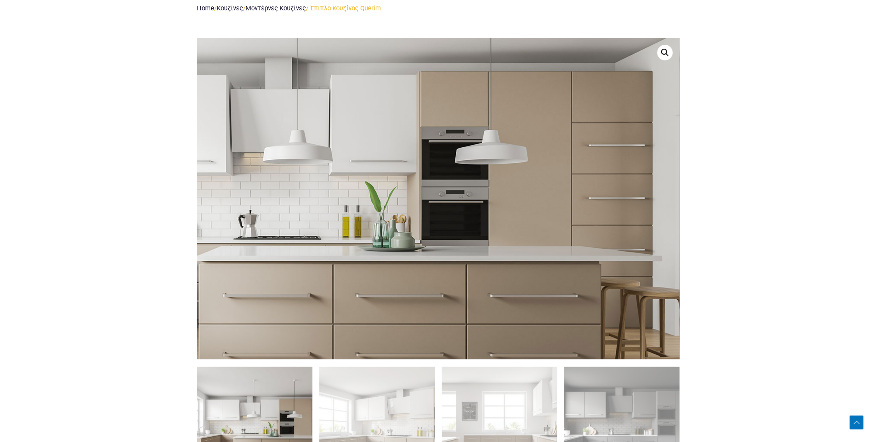
scroll to position [388, 0]
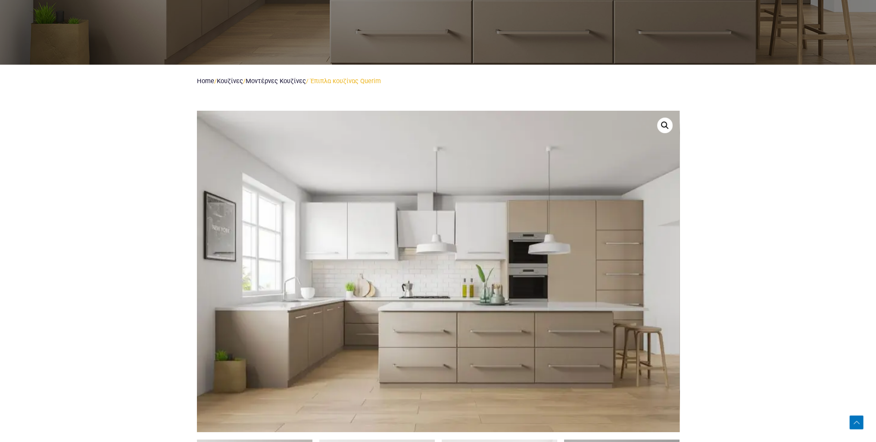
click at [664, 127] on link at bounding box center [665, 126] width 16 height 16
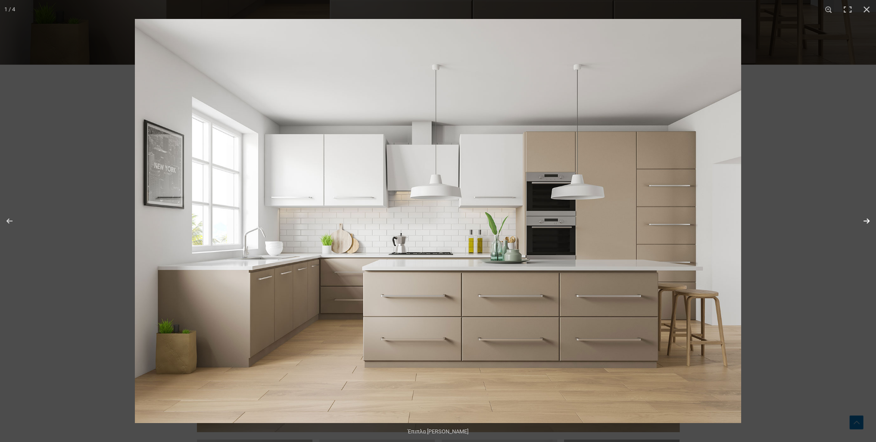
click at [863, 221] on button "Next (arrow right)" at bounding box center [861, 220] width 30 height 43
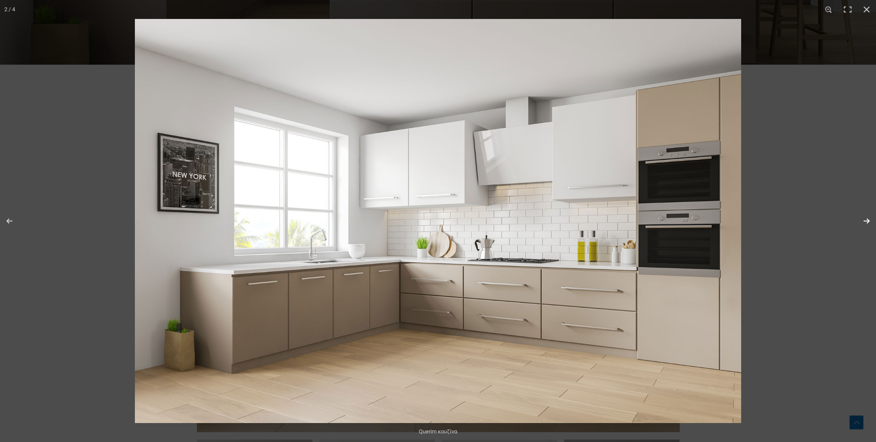
click at [863, 221] on button "Next (arrow right)" at bounding box center [861, 220] width 30 height 43
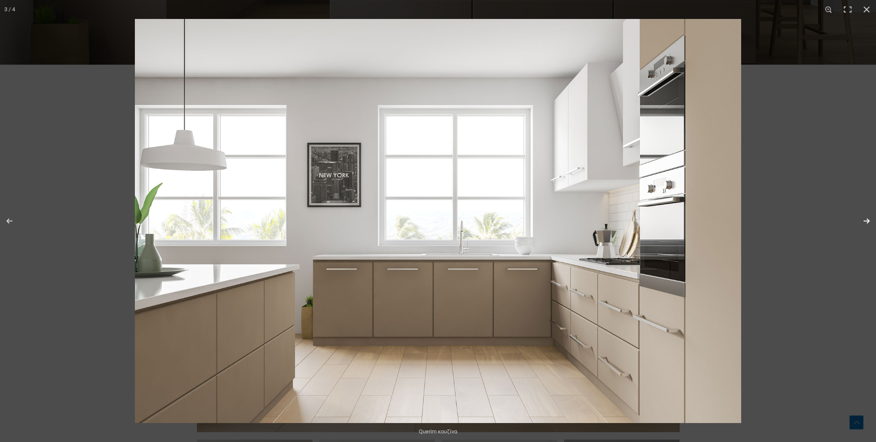
click at [863, 221] on button "Next (arrow right)" at bounding box center [861, 220] width 30 height 43
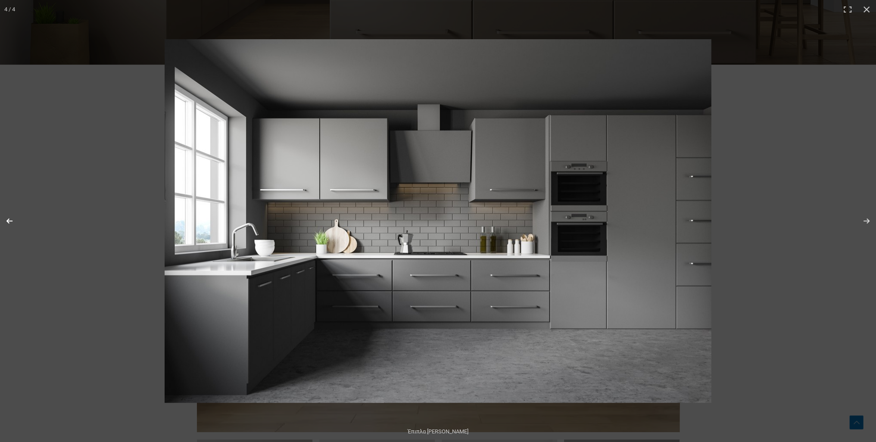
click at [10, 221] on button "Previous (arrow left)" at bounding box center [15, 220] width 30 height 43
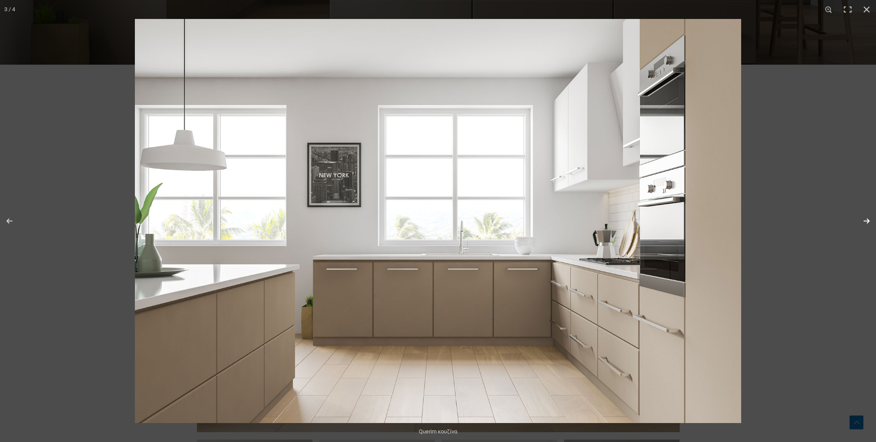
click at [869, 220] on button "Next (arrow right)" at bounding box center [861, 220] width 30 height 43
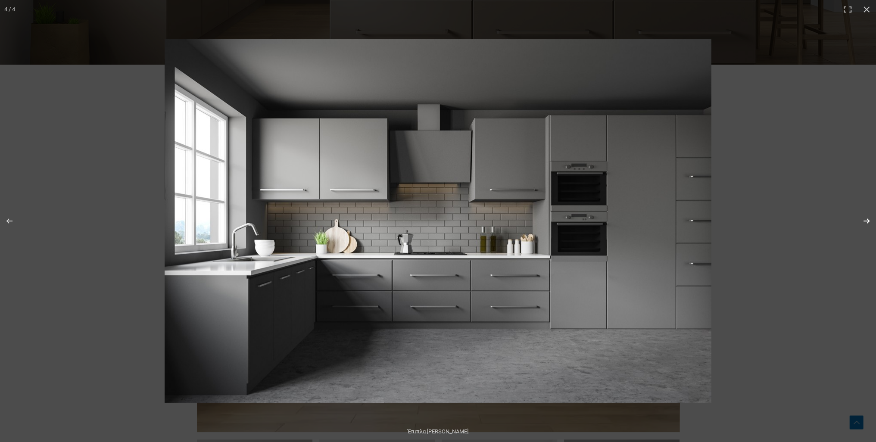
click at [869, 220] on button "Next (arrow right)" at bounding box center [861, 220] width 30 height 43
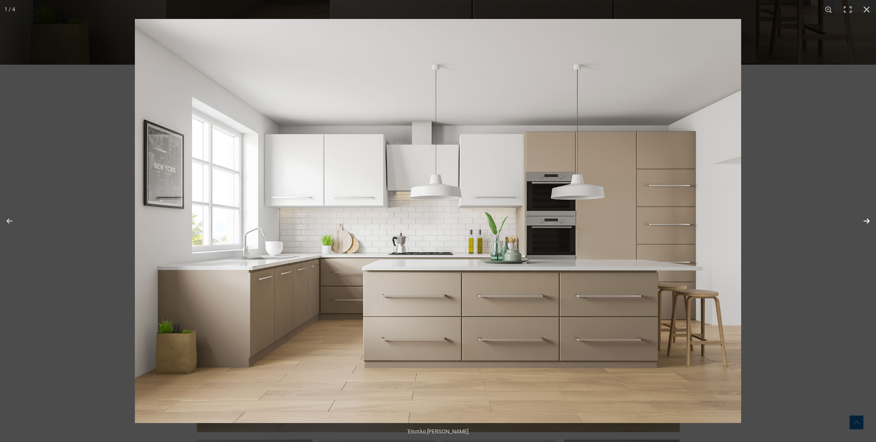
click at [869, 220] on button "Next (arrow right)" at bounding box center [861, 220] width 30 height 43
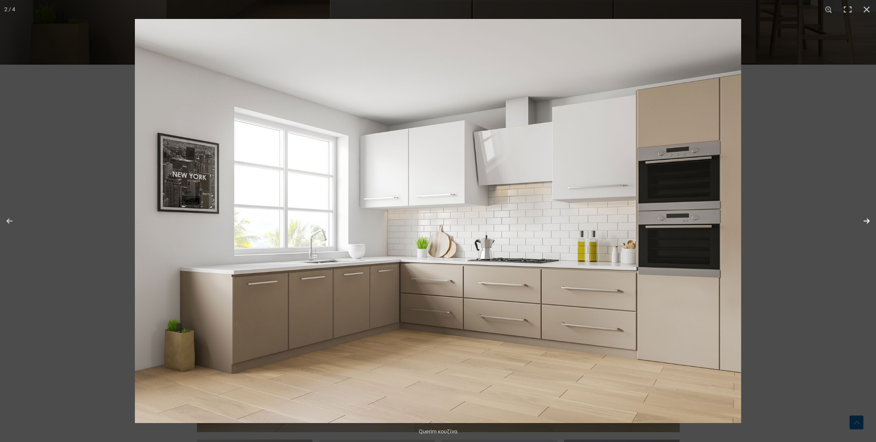
click at [869, 220] on button "Next (arrow right)" at bounding box center [861, 220] width 30 height 43
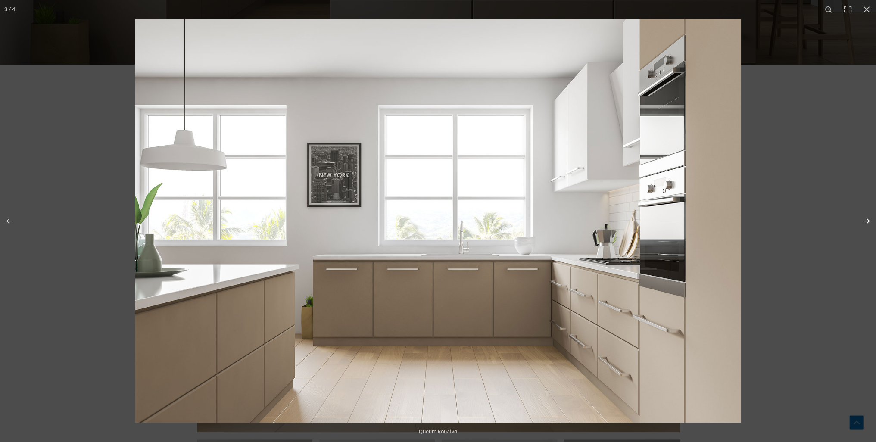
click at [869, 220] on button "Next (arrow right)" at bounding box center [861, 220] width 30 height 43
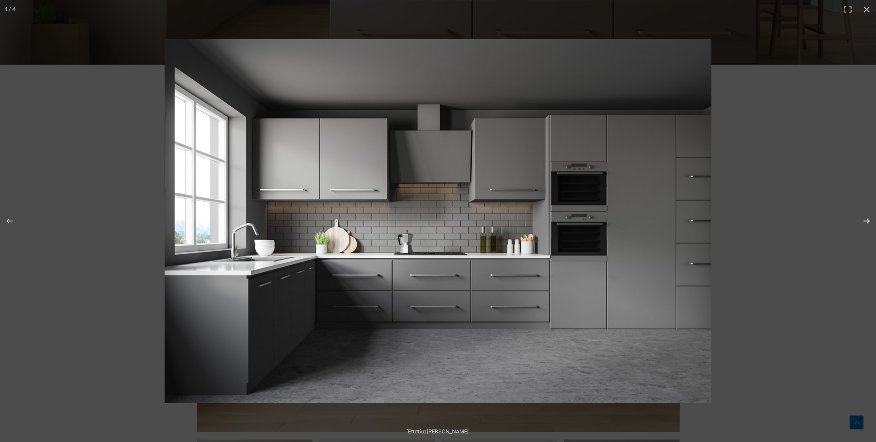
click at [869, 220] on button "Next (arrow right)" at bounding box center [861, 220] width 30 height 43
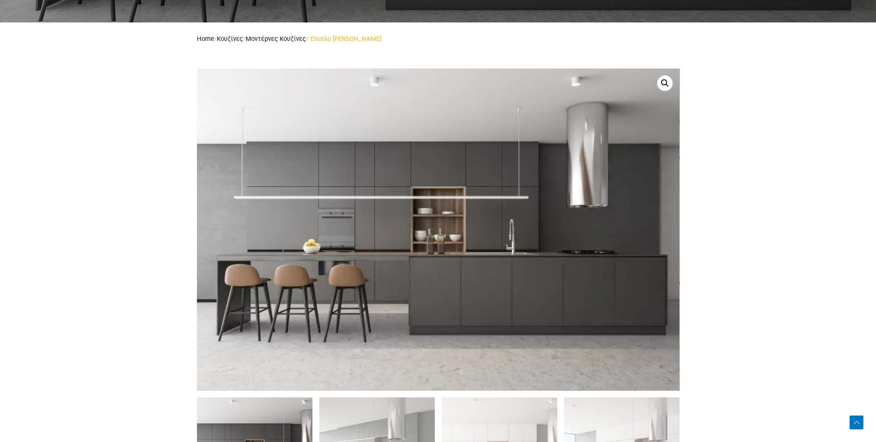
scroll to position [431, 0]
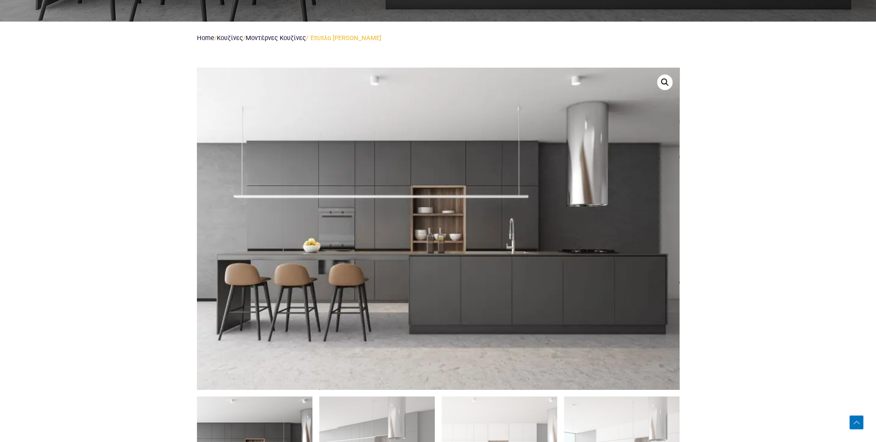
click at [665, 84] on link at bounding box center [665, 83] width 16 height 16
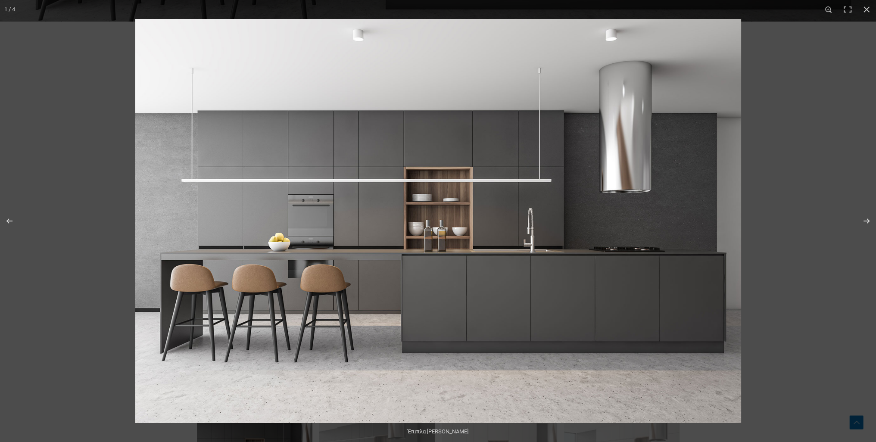
click at [552, 239] on img at bounding box center [438, 221] width 606 height 404
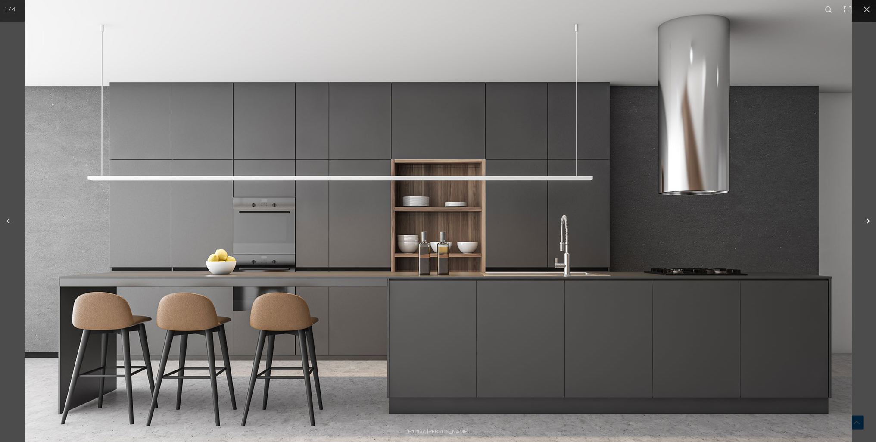
click at [867, 221] on button "Next (arrow right)" at bounding box center [861, 220] width 30 height 43
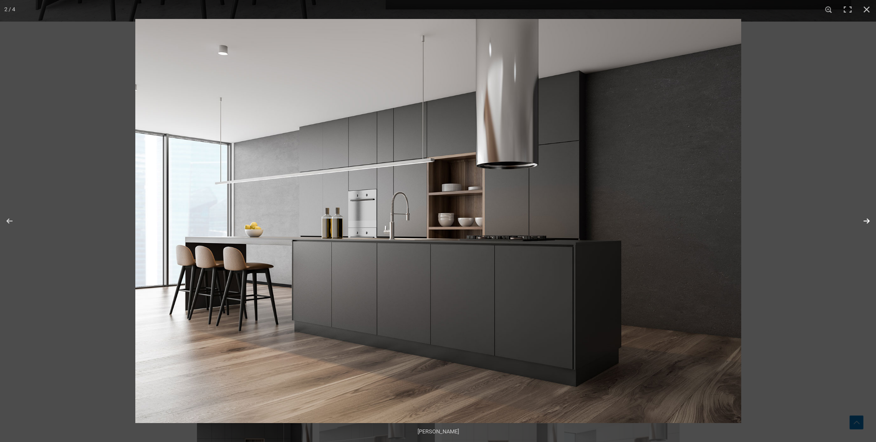
click at [867, 220] on button "Next (arrow right)" at bounding box center [861, 220] width 30 height 43
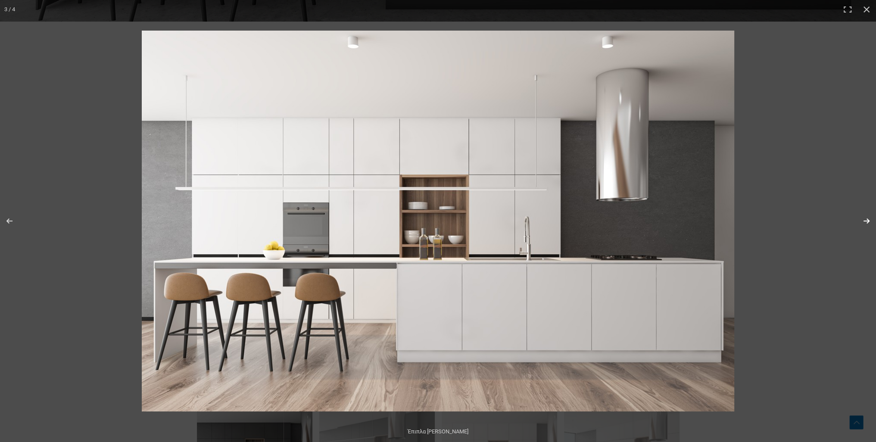
click at [868, 219] on button "Next (arrow right)" at bounding box center [861, 220] width 30 height 43
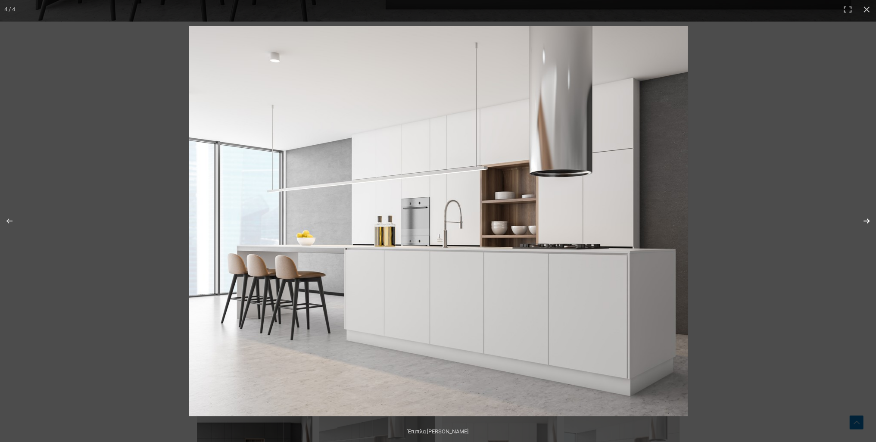
click at [868, 219] on button "Next (arrow right)" at bounding box center [861, 220] width 30 height 43
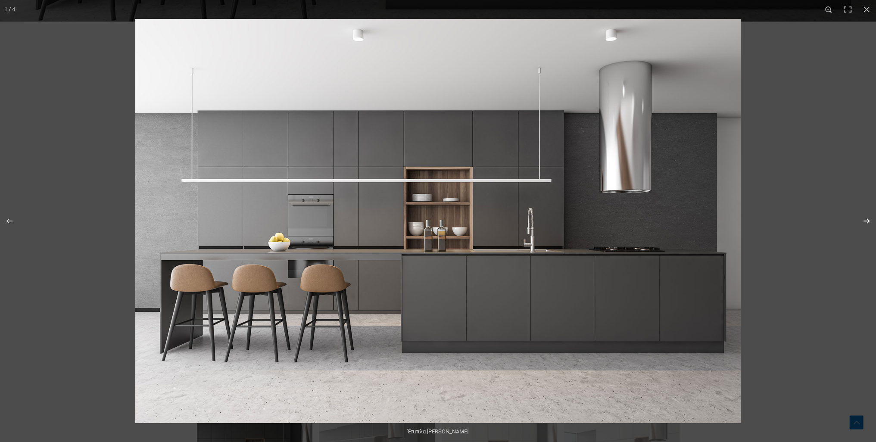
click at [868, 219] on button "Next (arrow right)" at bounding box center [861, 220] width 30 height 43
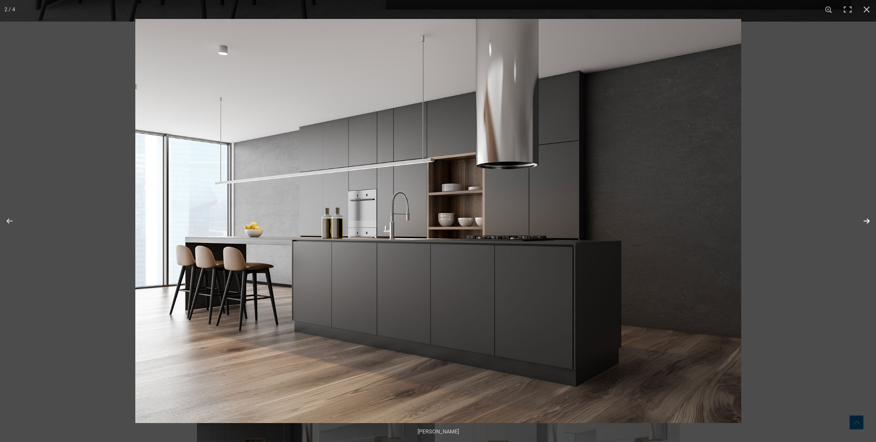
click at [868, 219] on button "Next (arrow right)" at bounding box center [861, 220] width 30 height 43
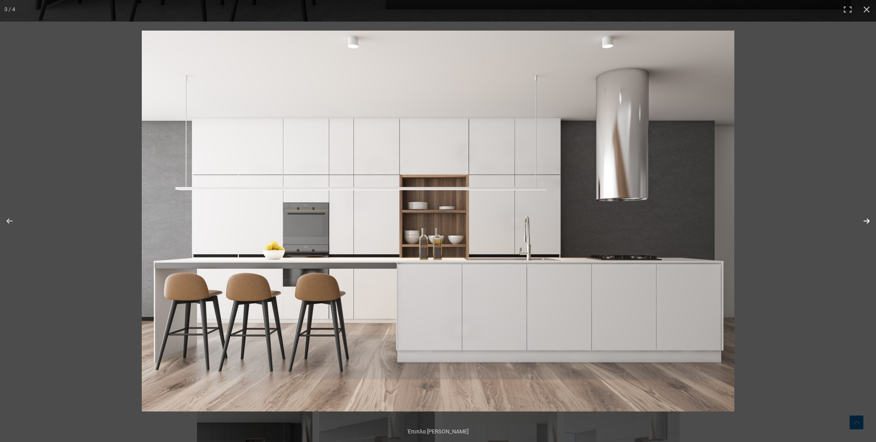
click at [868, 219] on button "Next (arrow right)" at bounding box center [861, 220] width 30 height 43
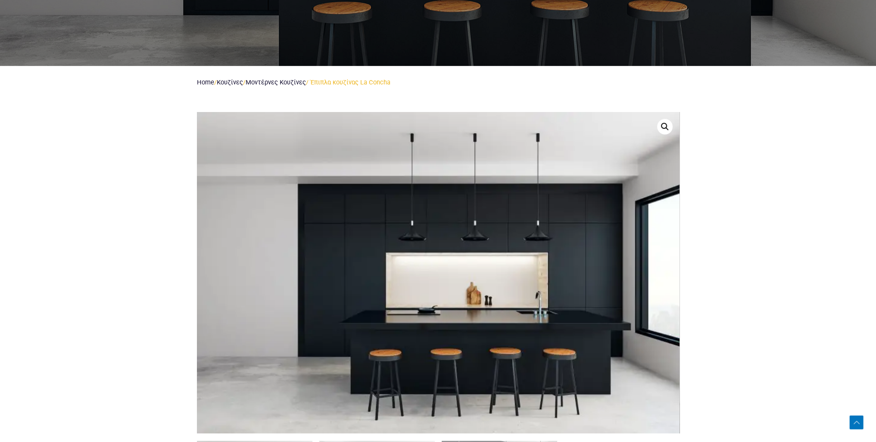
scroll to position [388, 0]
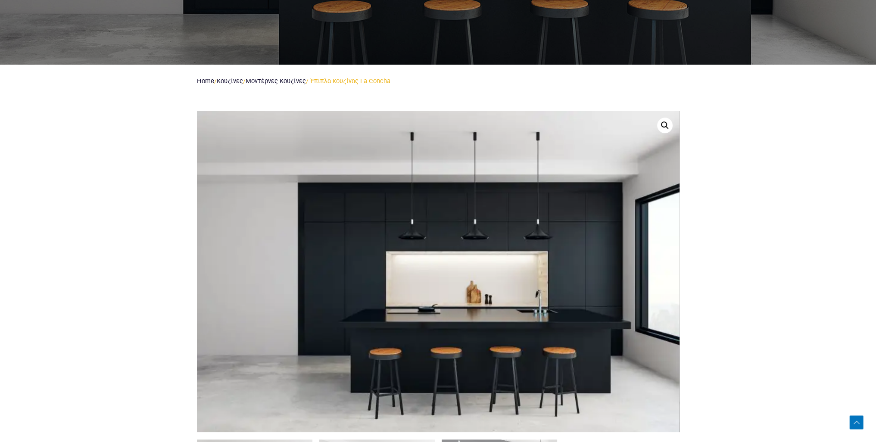
click at [663, 125] on link at bounding box center [665, 126] width 16 height 16
